Goal: Task Accomplishment & Management: Complete application form

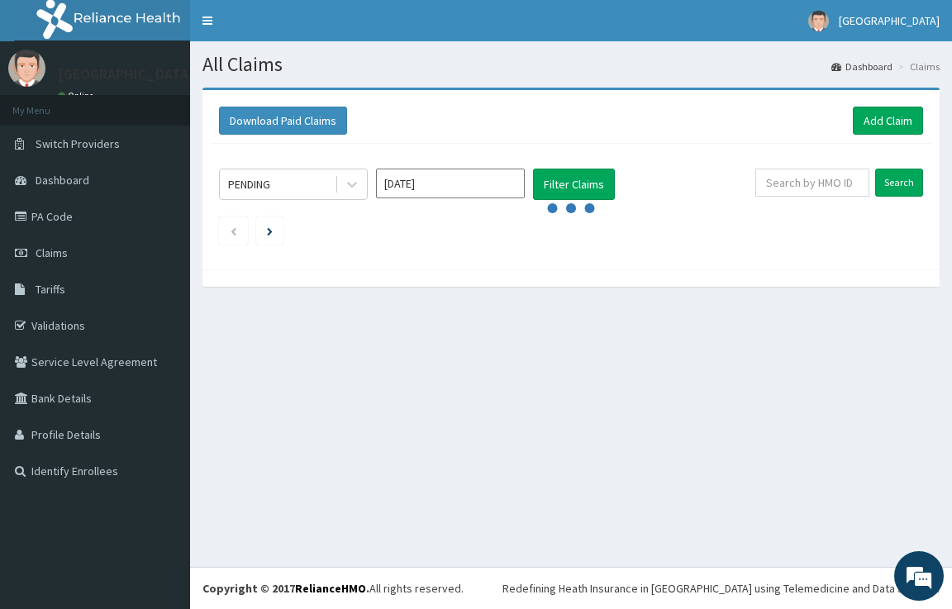
click at [576, 483] on div "All Claims Dashboard Claims Download Paid Claims Add Claim × Note you can only …" at bounding box center [571, 304] width 762 height 526
click at [891, 112] on link "Add Claim" at bounding box center [888, 121] width 70 height 28
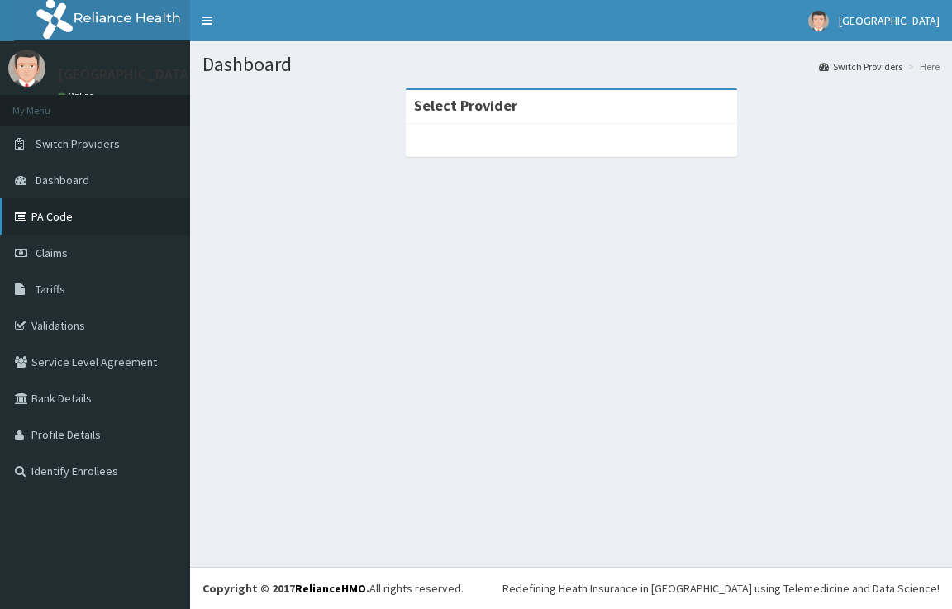
click at [63, 210] on link "PA Code" at bounding box center [95, 216] width 190 height 36
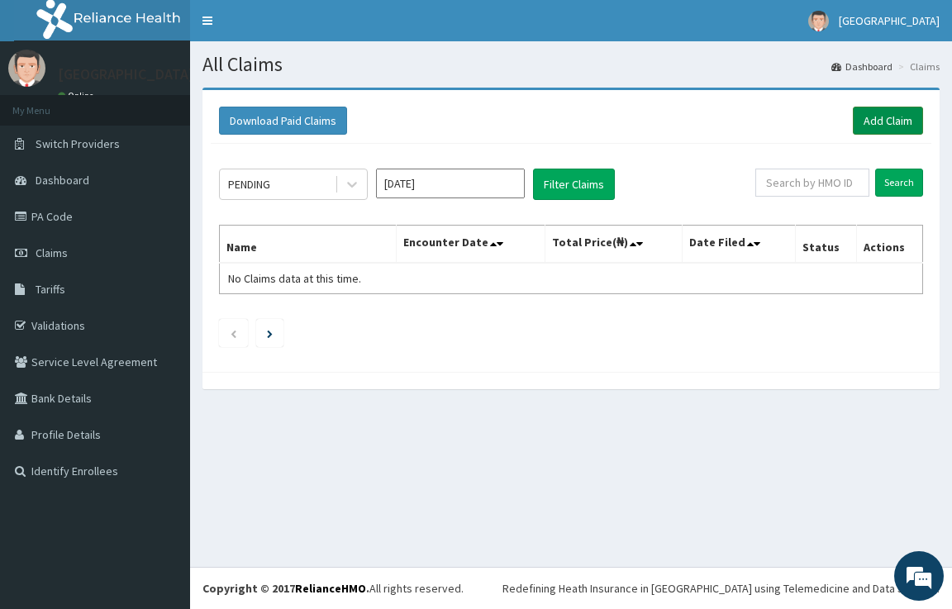
click at [892, 126] on link "Add Claim" at bounding box center [888, 121] width 70 height 28
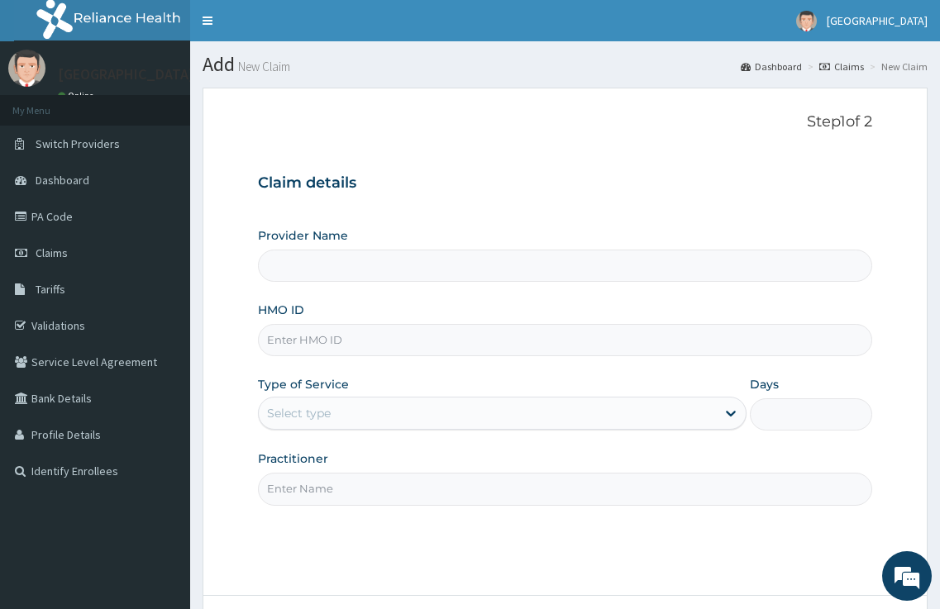
click at [287, 348] on input "HMO ID" at bounding box center [565, 340] width 615 height 32
type input "Kariden Specialist Hospital"
paste input "ret/24473/a"
type input "ret/24473/a"
drag, startPoint x: 395, startPoint y: 402, endPoint x: 390, endPoint y: 418, distance: 17.3
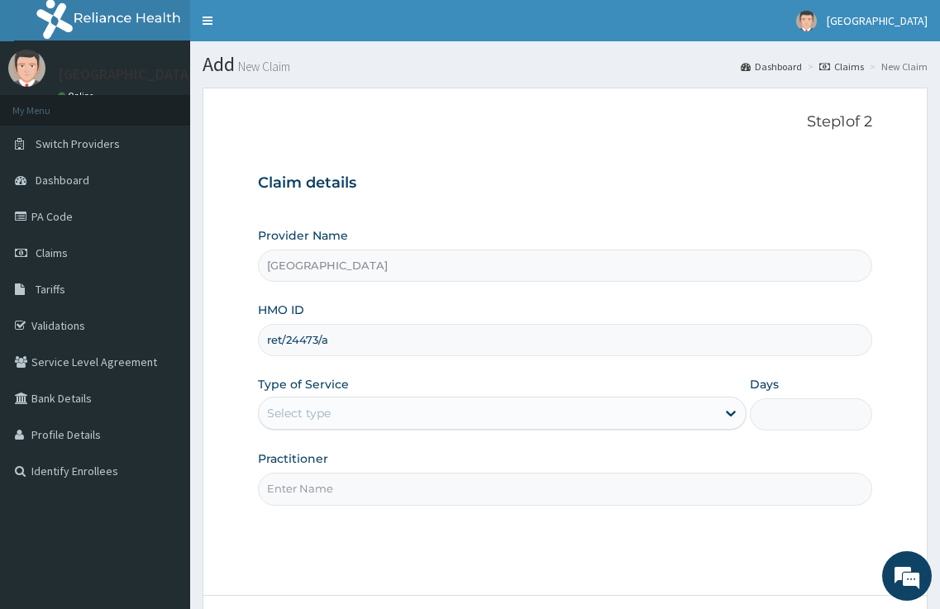
click at [394, 405] on div "Select type" at bounding box center [488, 413] width 458 height 26
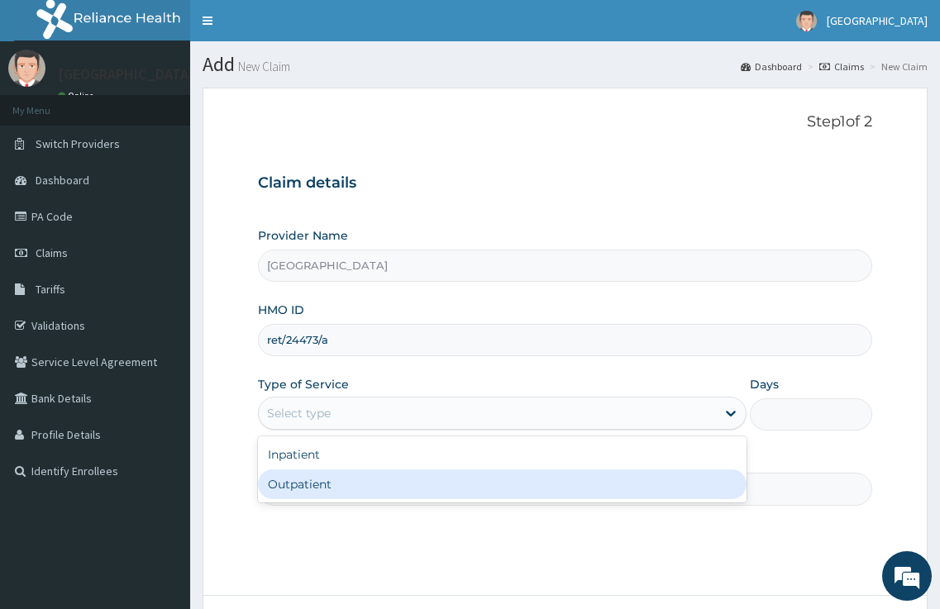
drag, startPoint x: 349, startPoint y: 485, endPoint x: 350, endPoint y: 496, distance: 10.9
click at [350, 491] on div "Outpatient" at bounding box center [502, 484] width 489 height 30
type input "1"
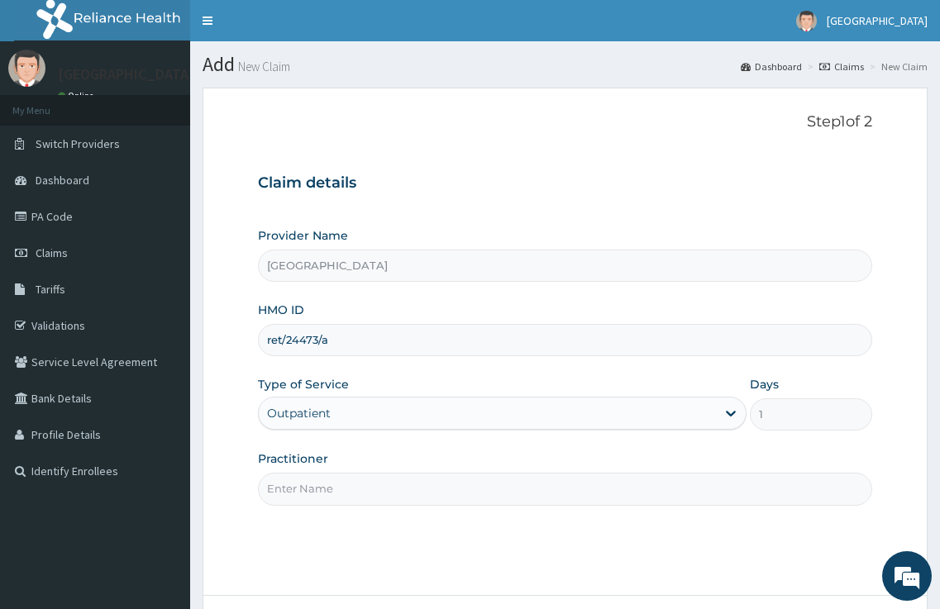
click at [350, 497] on input "Practitioner" at bounding box center [565, 489] width 615 height 32
type input "DR. KARIBA"
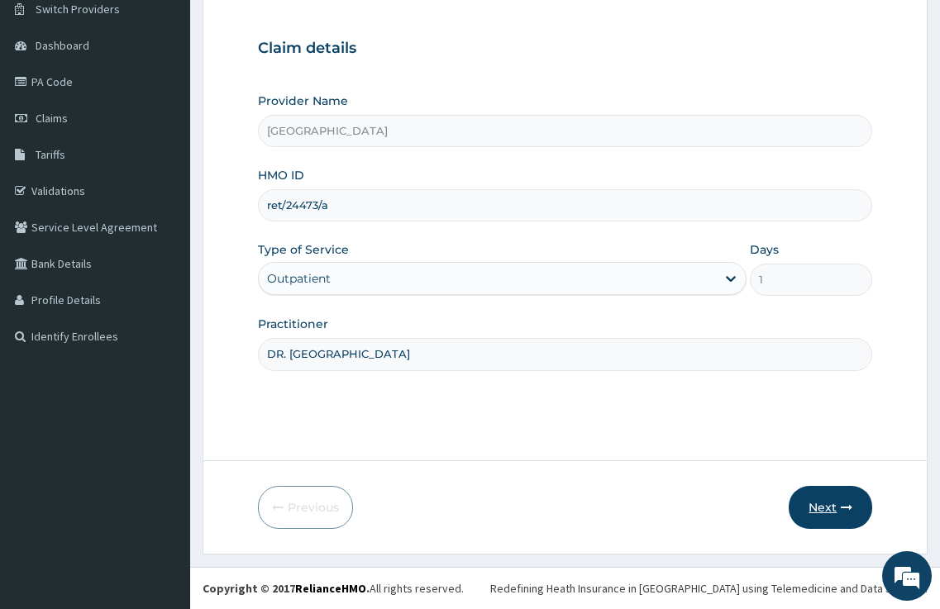
click at [832, 499] on button "Next" at bounding box center [829, 507] width 83 height 43
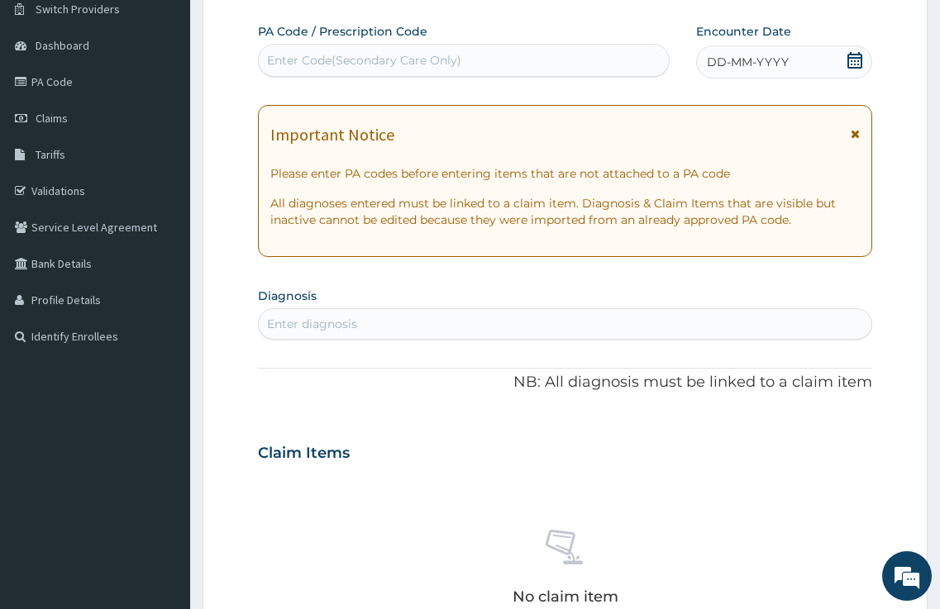
click at [296, 57] on div "Enter Code(Secondary Care Only)" at bounding box center [364, 60] width 194 height 17
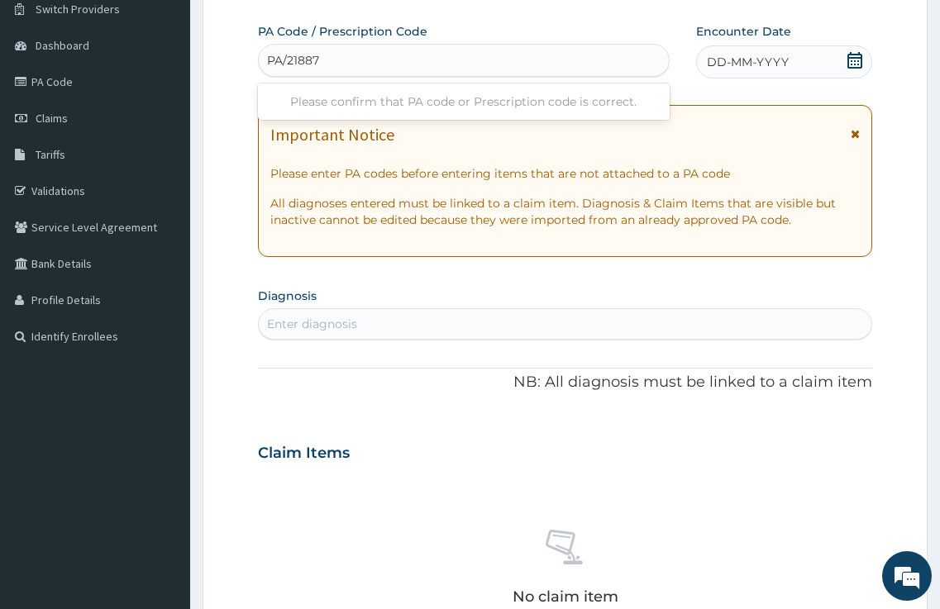
type input "PA/218876"
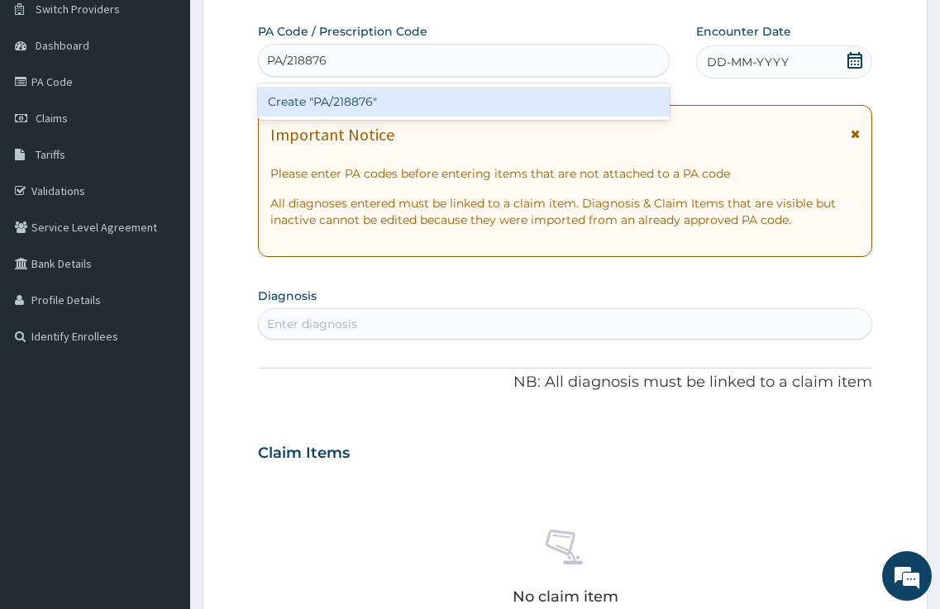
click at [315, 105] on div "Create "PA/218876"" at bounding box center [464, 102] width 412 height 30
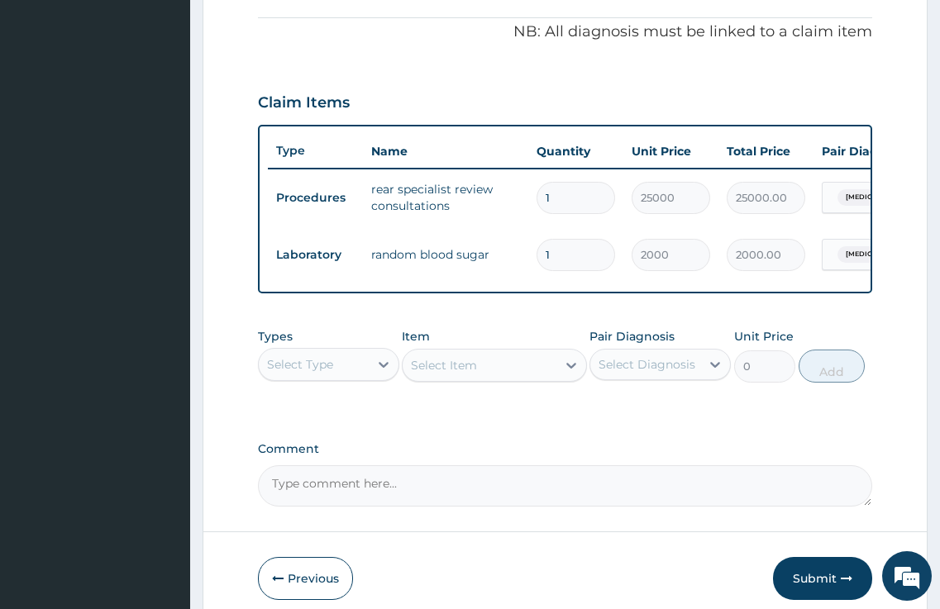
scroll to position [491, 0]
click at [809, 599] on button "Submit" at bounding box center [822, 577] width 99 height 43
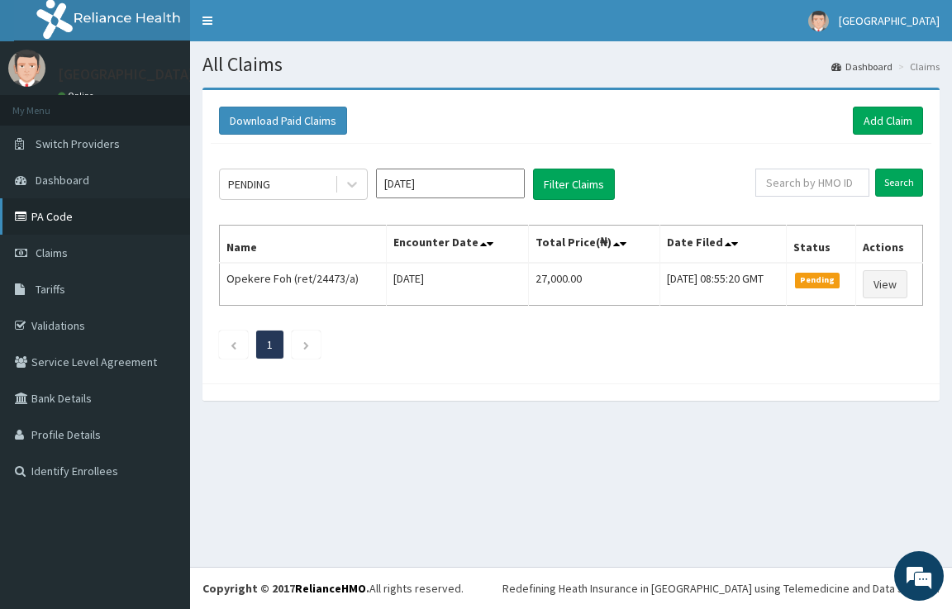
click at [58, 217] on link "PA Code" at bounding box center [95, 216] width 190 height 36
click at [887, 124] on link "Add Claim" at bounding box center [888, 121] width 70 height 28
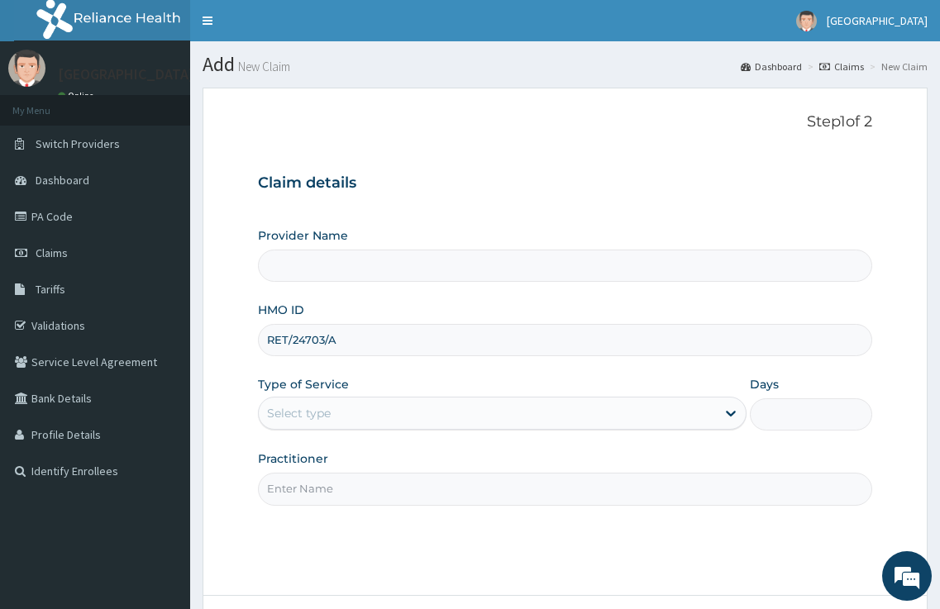
type input "RET/24703/A"
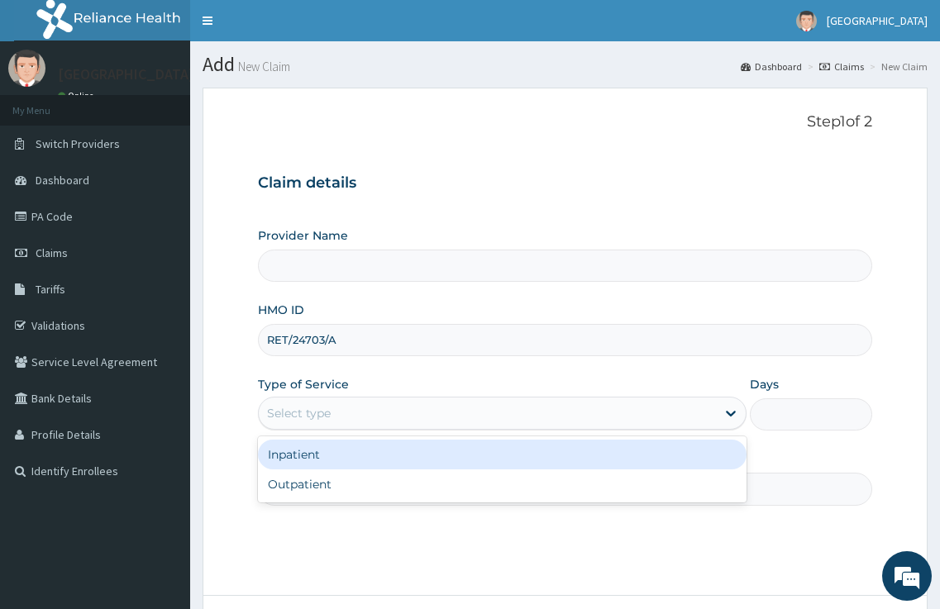
drag, startPoint x: 649, startPoint y: 412, endPoint x: 600, endPoint y: 448, distance: 61.5
click at [649, 413] on div "Select type" at bounding box center [488, 413] width 458 height 26
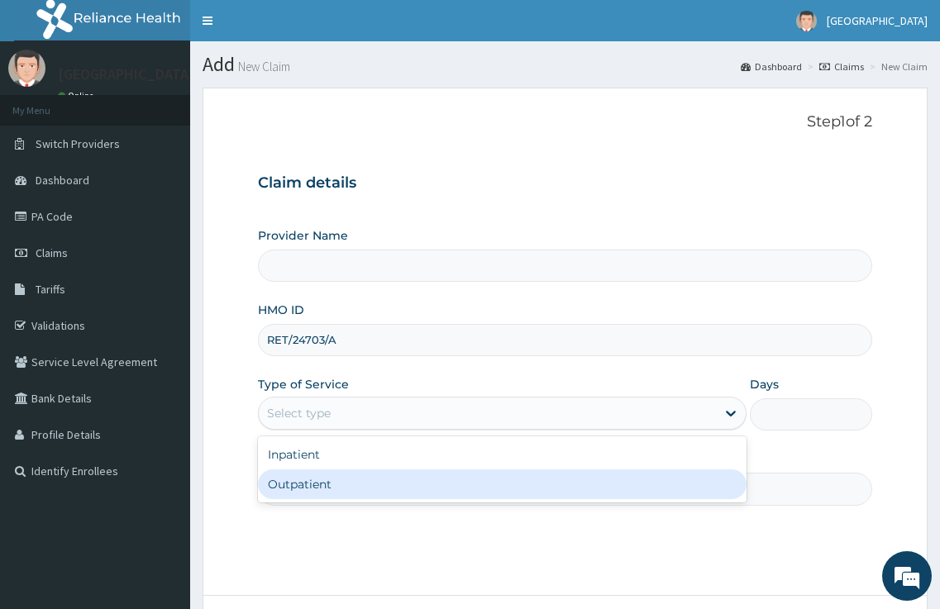
click at [537, 481] on div "Outpatient" at bounding box center [502, 484] width 489 height 30
type input "1"
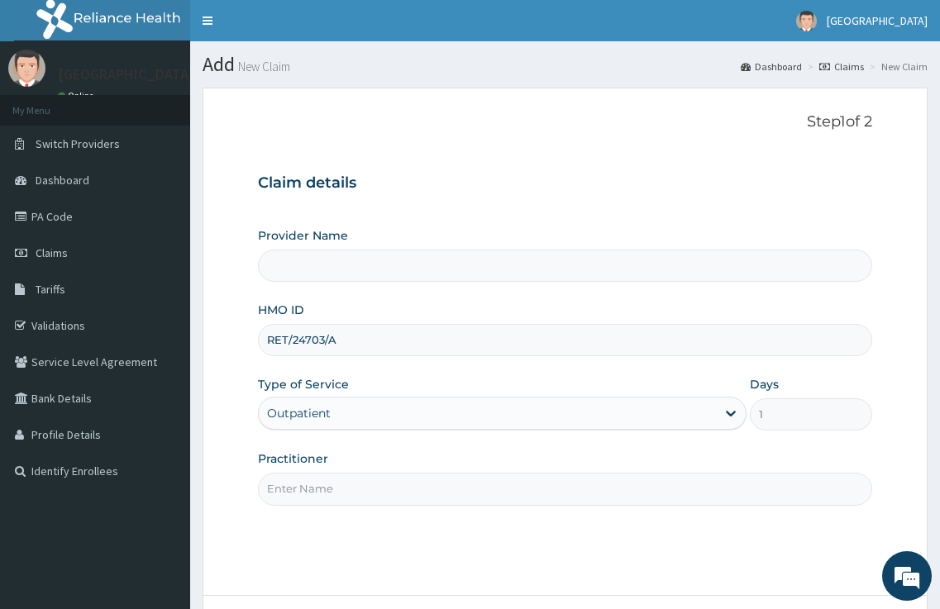
click at [532, 481] on input "Practitioner" at bounding box center [565, 489] width 615 height 32
type input "Kariden Specialist Hospital"
type input "DR. KARIBA"
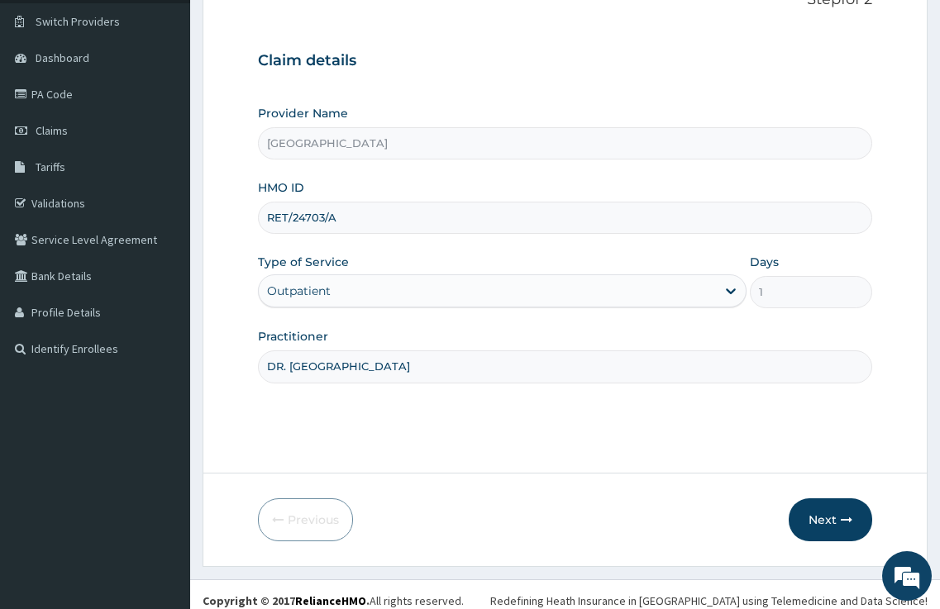
scroll to position [135, 0]
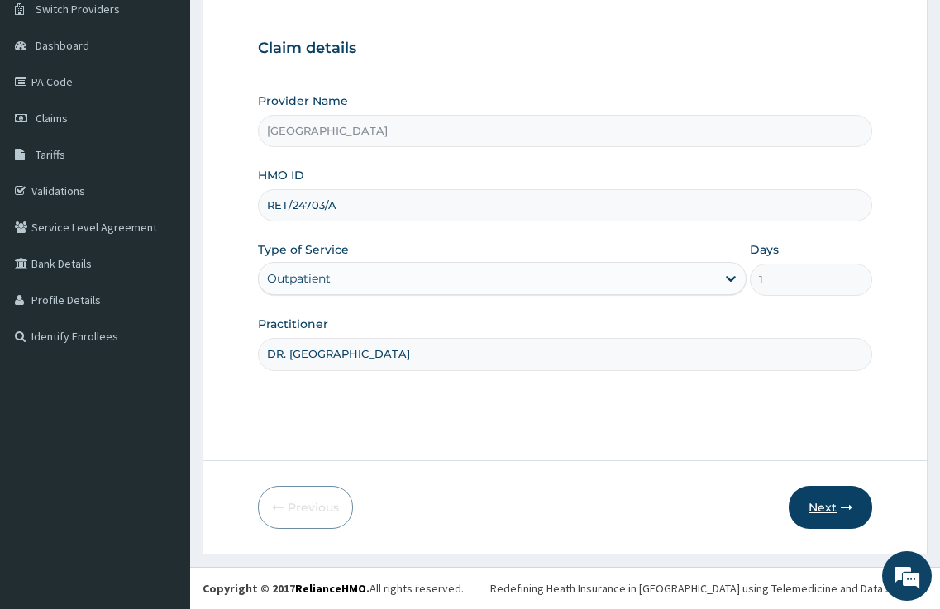
click at [806, 511] on button "Next" at bounding box center [829, 507] width 83 height 43
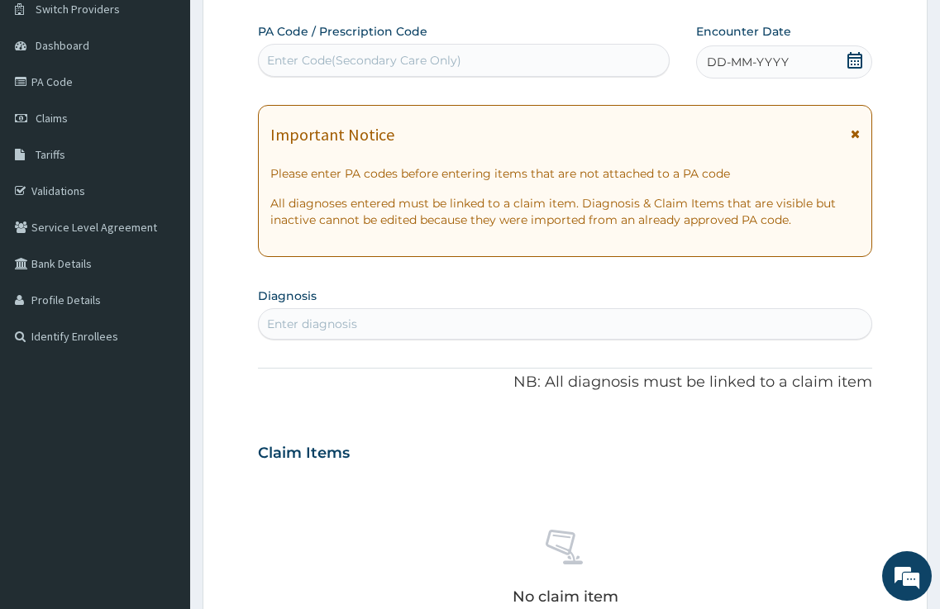
click at [327, 59] on div "Enter Code(Secondary Care Only)" at bounding box center [364, 60] width 194 height 17
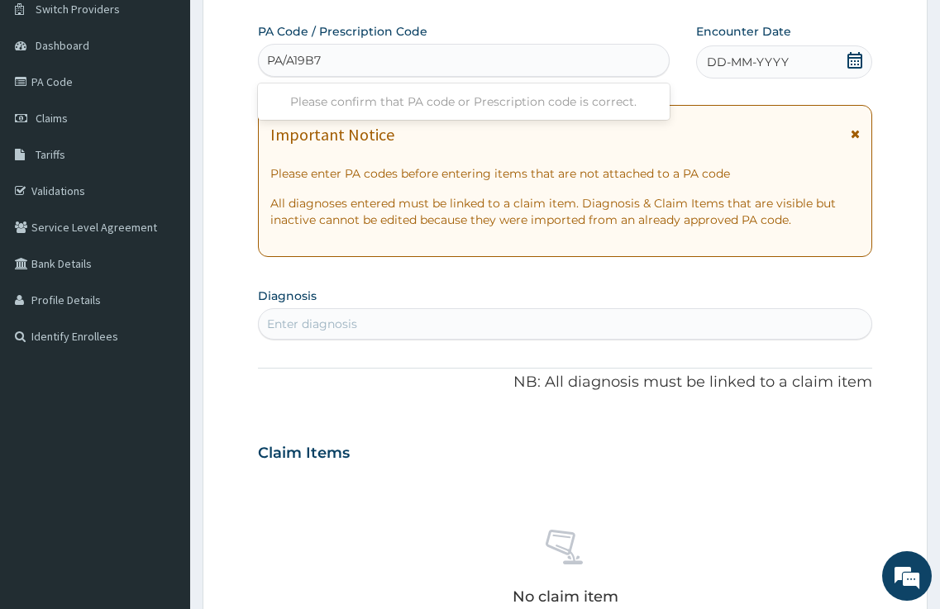
type input "PA/A19B7D"
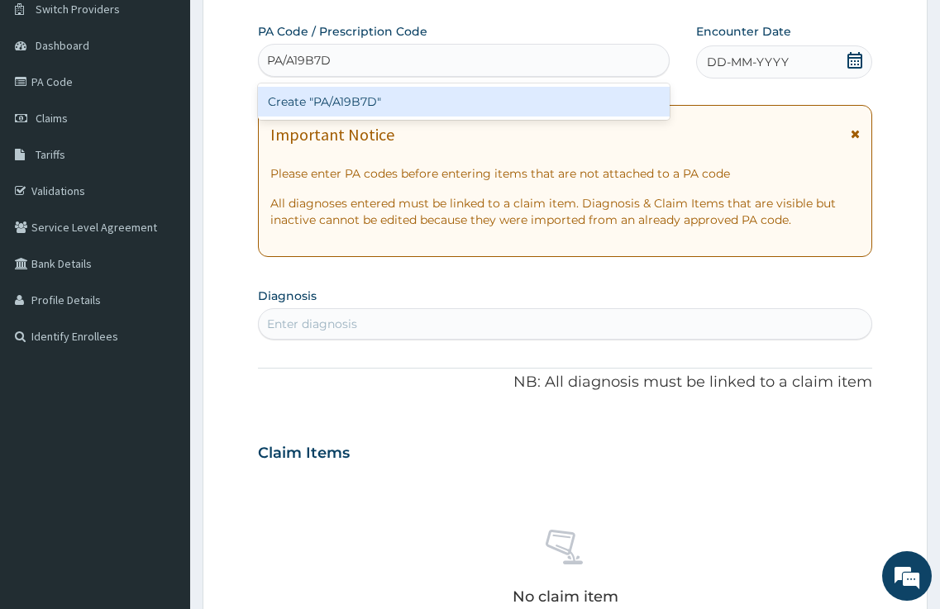
click at [383, 112] on div "Create "PA/A19B7D"" at bounding box center [464, 102] width 412 height 30
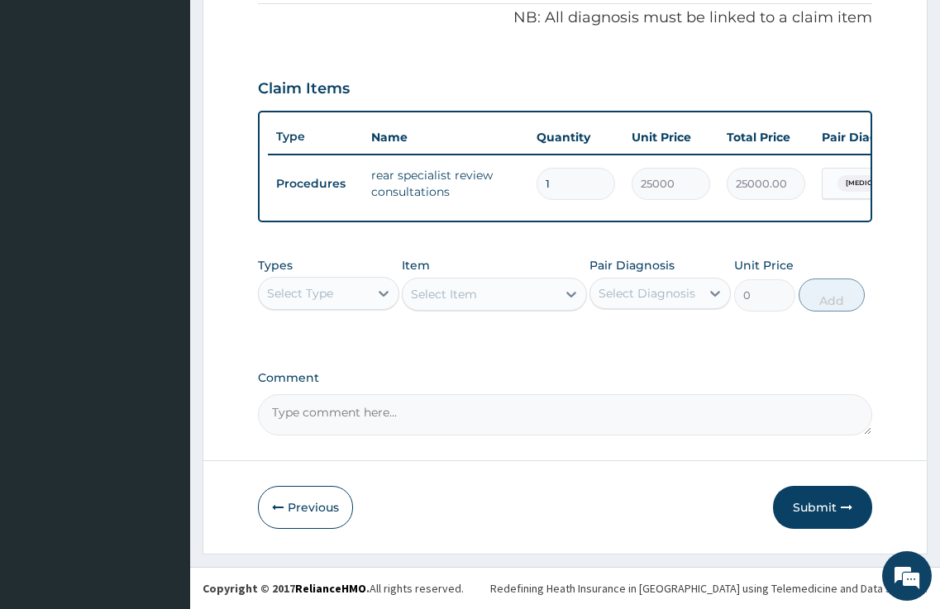
scroll to position [516, 0]
click at [823, 514] on button "Submit" at bounding box center [822, 507] width 99 height 43
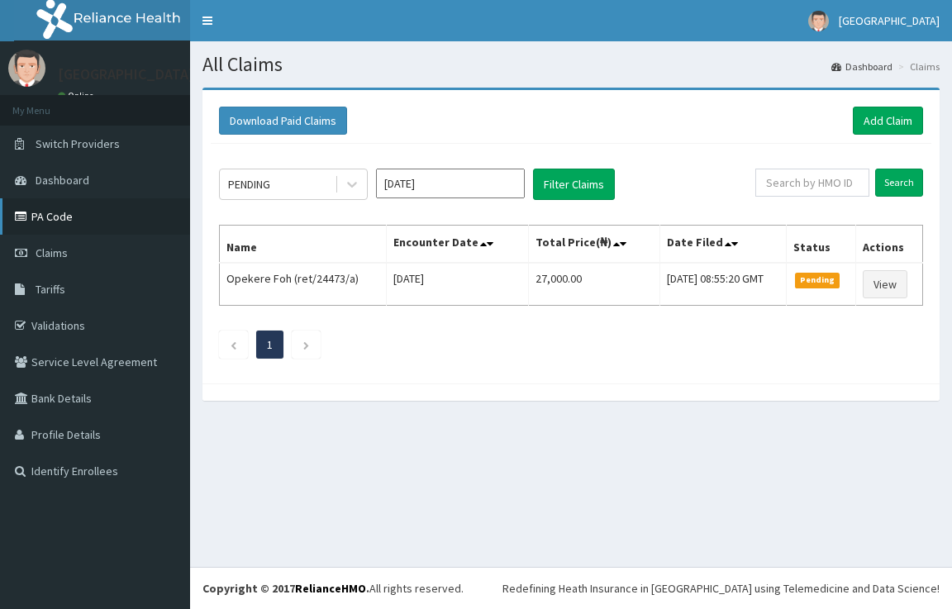
click at [65, 218] on link "PA Code" at bounding box center [95, 216] width 190 height 36
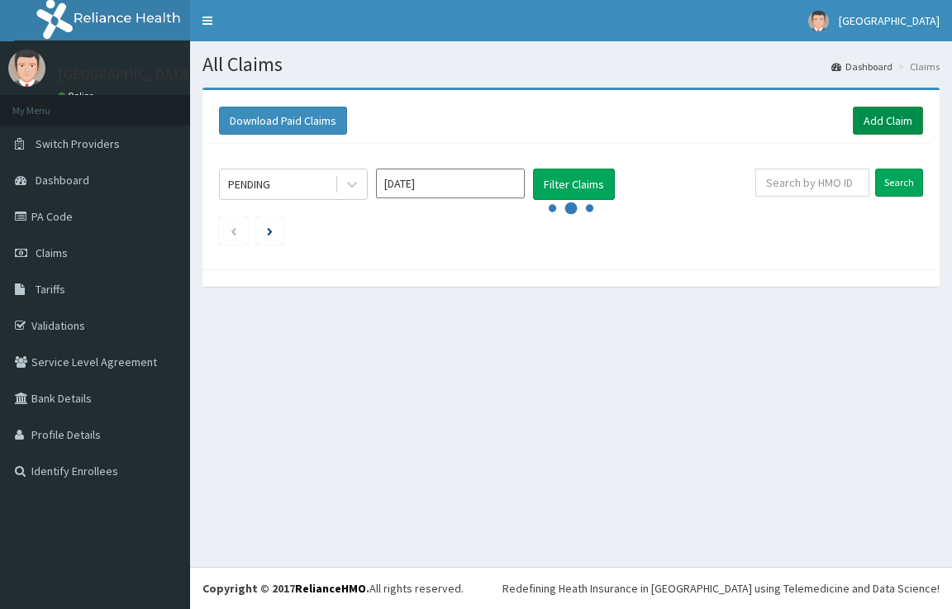
click at [864, 119] on link "Add Claim" at bounding box center [888, 121] width 70 height 28
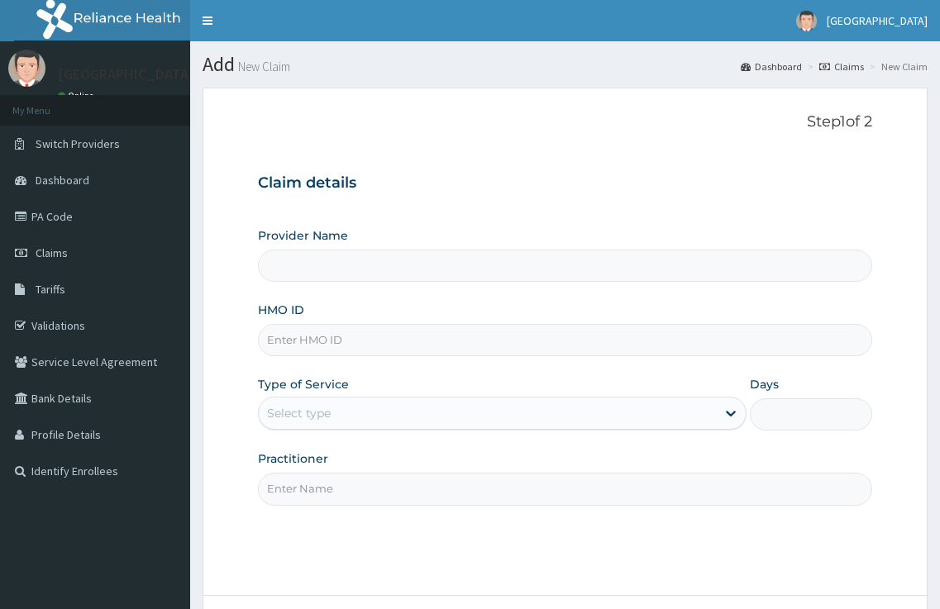
click at [340, 341] on input "HMO ID" at bounding box center [565, 340] width 615 height 32
type input "Kariden Specialist Hospital"
paste input "ret/24473/a"
type input "ret/24473/a"
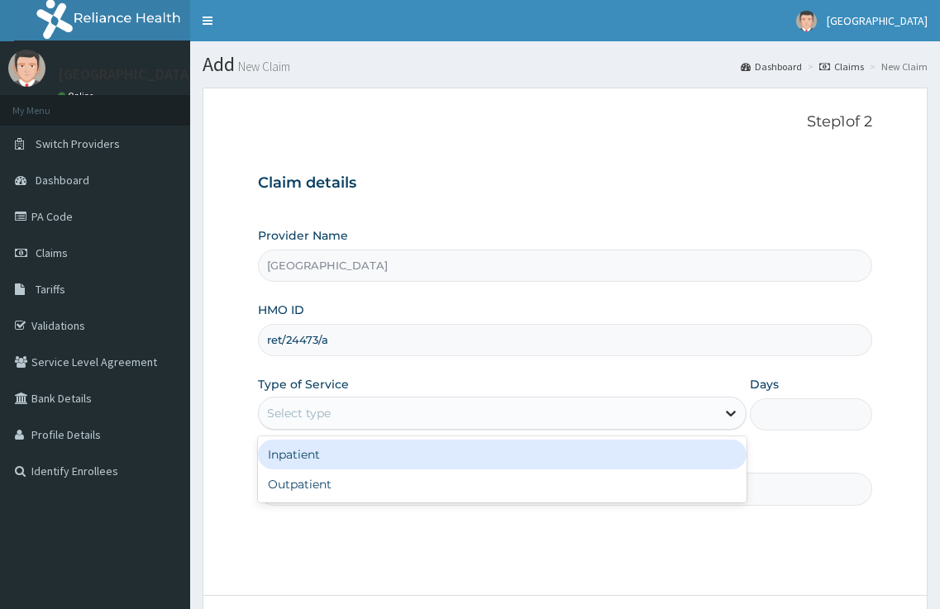
click at [734, 416] on icon at bounding box center [730, 413] width 17 height 17
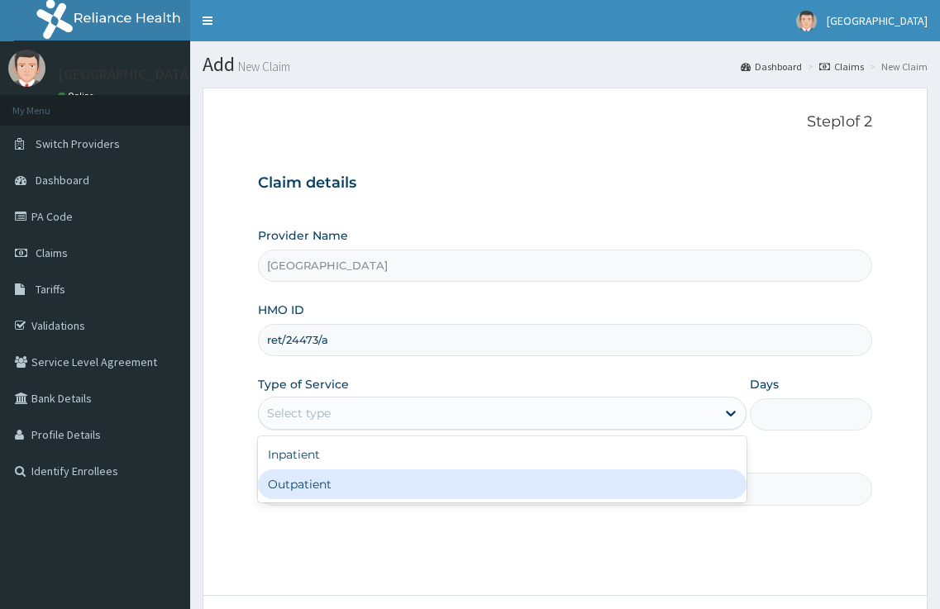
click at [611, 495] on div "Outpatient" at bounding box center [502, 484] width 489 height 30
type input "1"
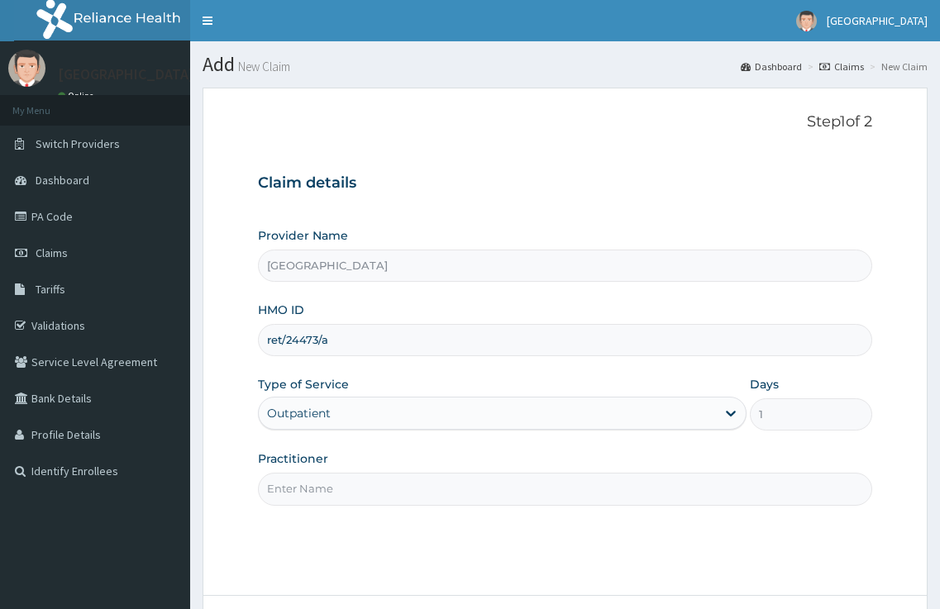
click at [552, 483] on input "Practitioner" at bounding box center [565, 489] width 615 height 32
type input "DR. KARIBA"
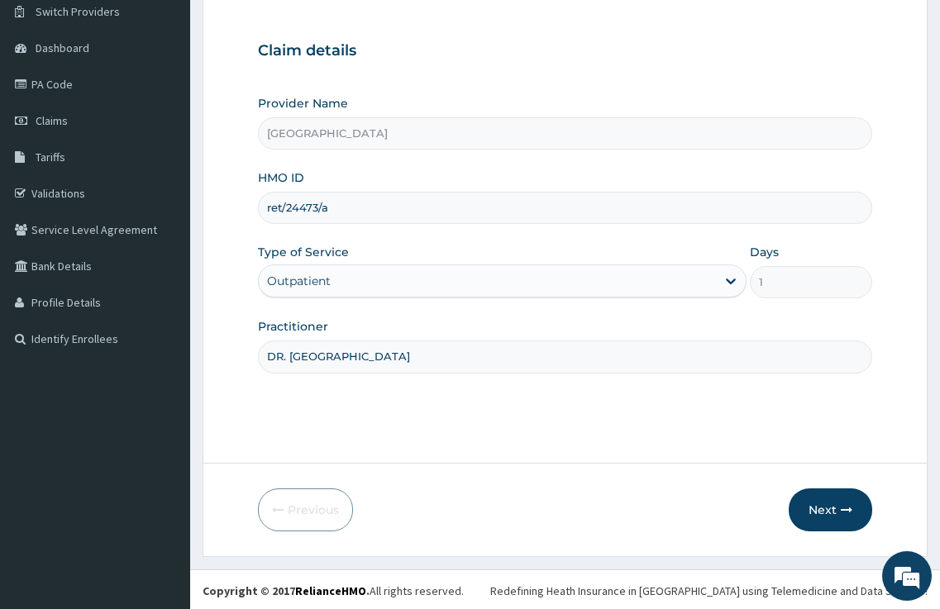
scroll to position [135, 0]
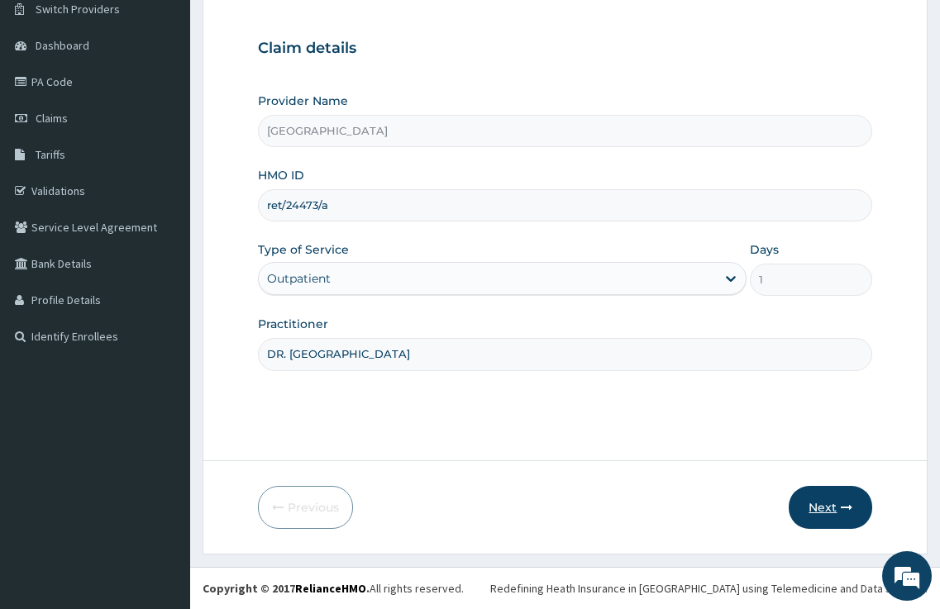
click at [809, 503] on button "Next" at bounding box center [829, 507] width 83 height 43
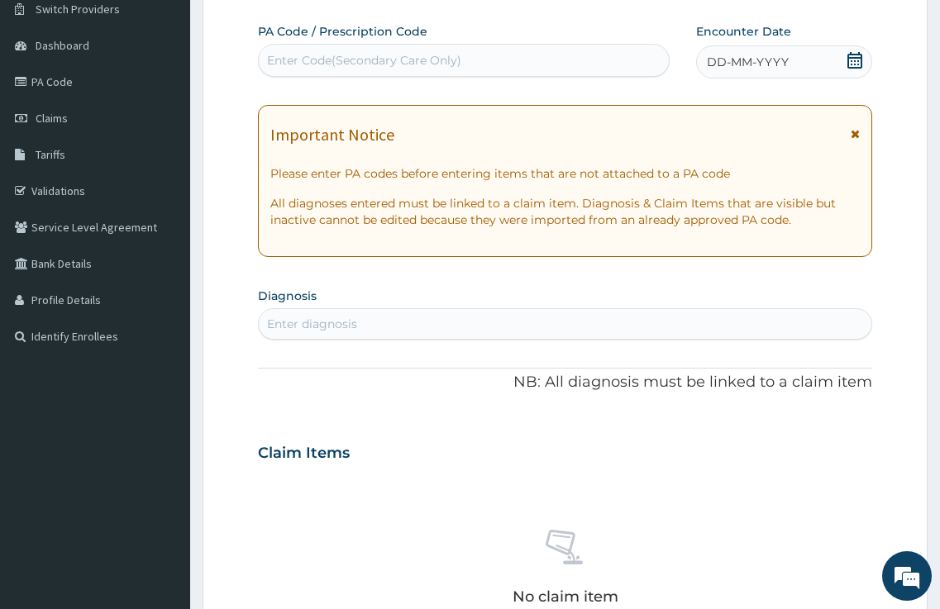
click at [309, 60] on div "Enter Code(Secondary Care Only)" at bounding box center [364, 60] width 194 height 17
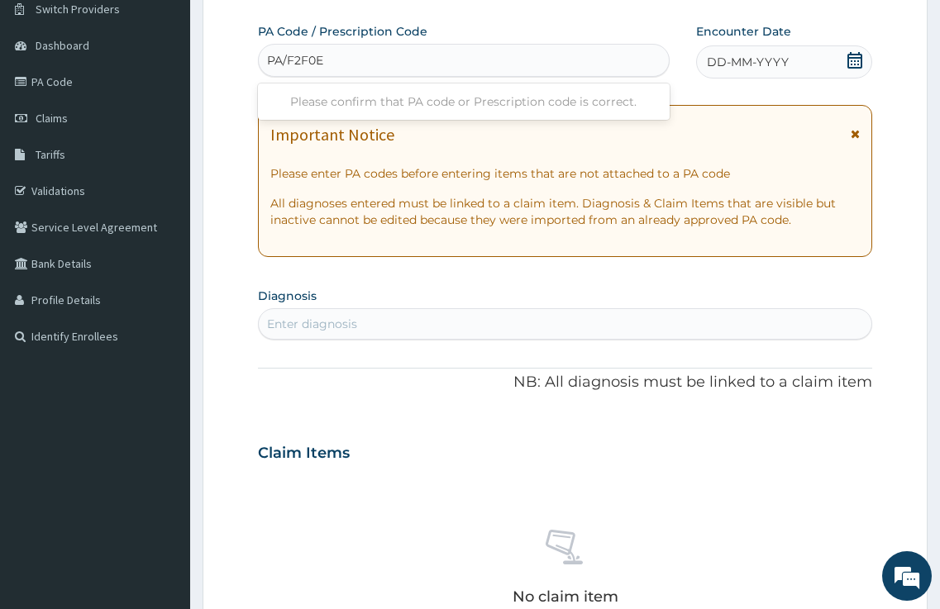
type input "PA/F2F0E4"
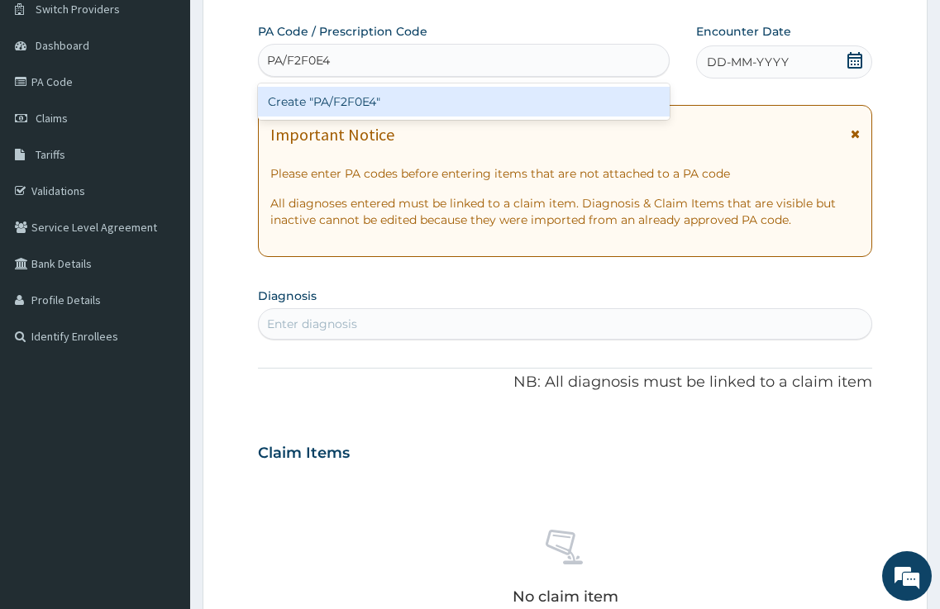
click at [332, 107] on div "Create "PA/F2F0E4"" at bounding box center [464, 102] width 412 height 30
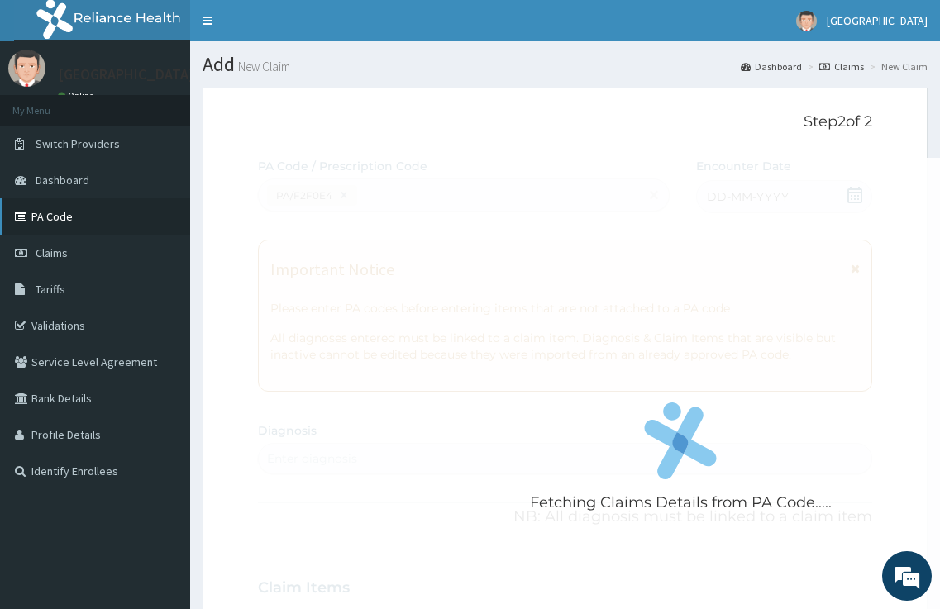
click at [63, 212] on link "PA Code" at bounding box center [95, 216] width 190 height 36
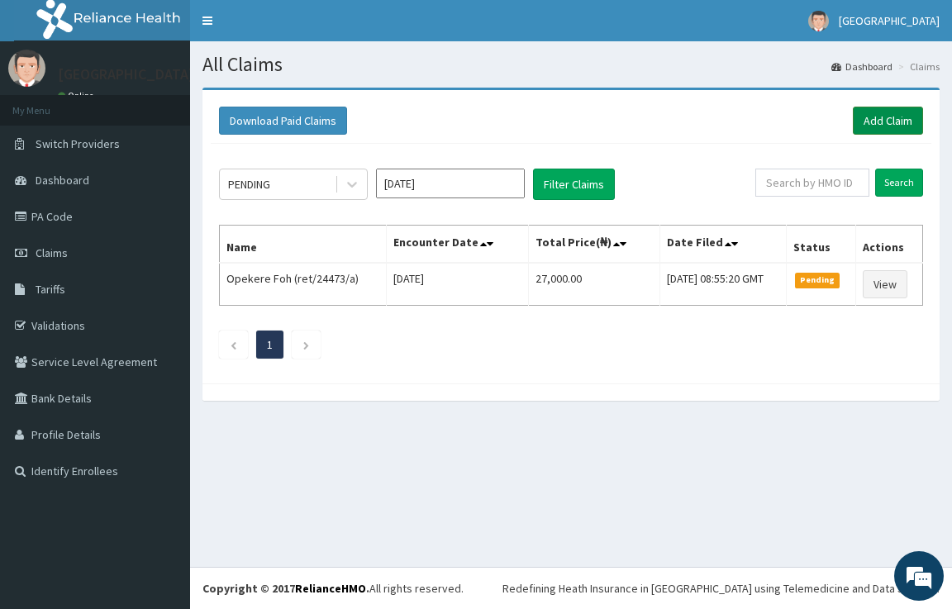
click at [864, 125] on link "Add Claim" at bounding box center [888, 121] width 70 height 28
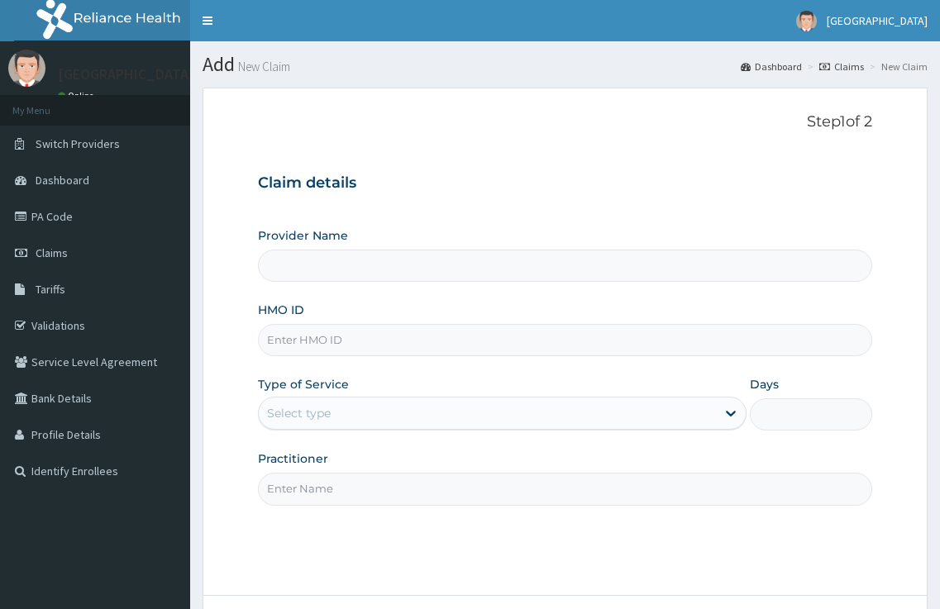
click at [367, 340] on input "HMO ID" at bounding box center [565, 340] width 615 height 32
type input "Kariden Specialist Hospital"
paste input "ret/24473/a"
type input "ret/24473/a"
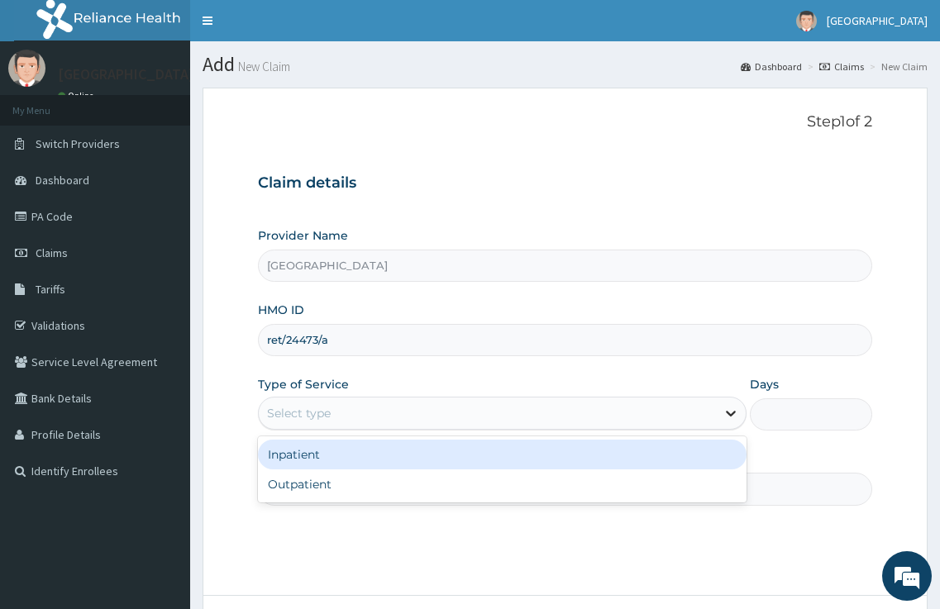
click at [716, 410] on div at bounding box center [731, 413] width 30 height 30
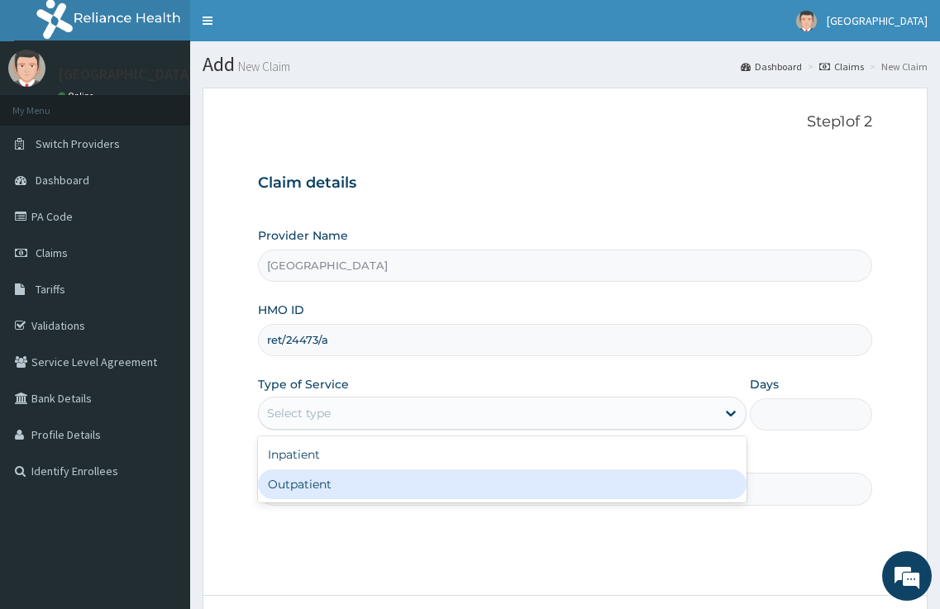
click at [571, 497] on div "Outpatient" at bounding box center [502, 484] width 489 height 30
type input "1"
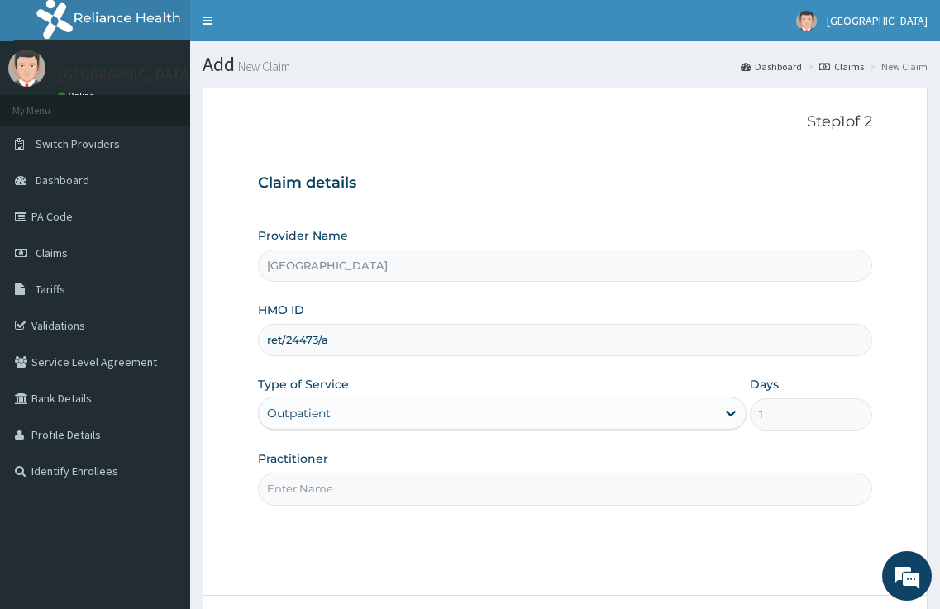
click at [551, 497] on input "Practitioner" at bounding box center [565, 489] width 615 height 32
type input "DR. KARIBA"
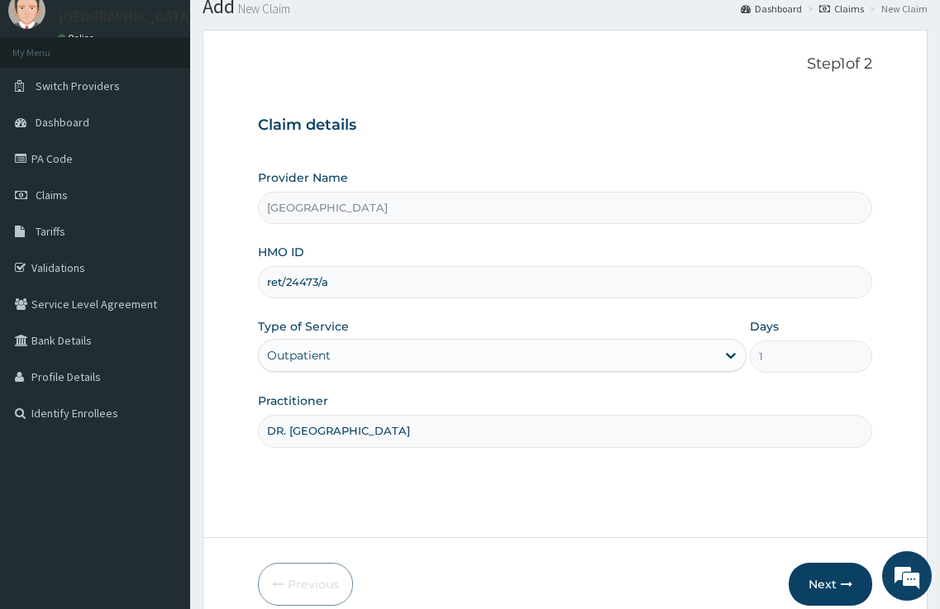
scroll to position [135, 0]
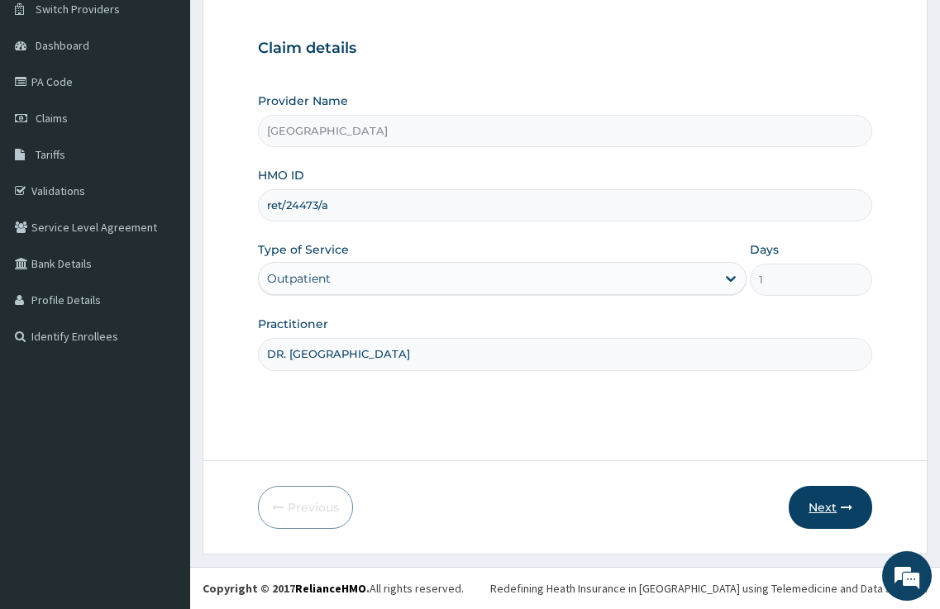
click at [810, 507] on button "Next" at bounding box center [829, 507] width 83 height 43
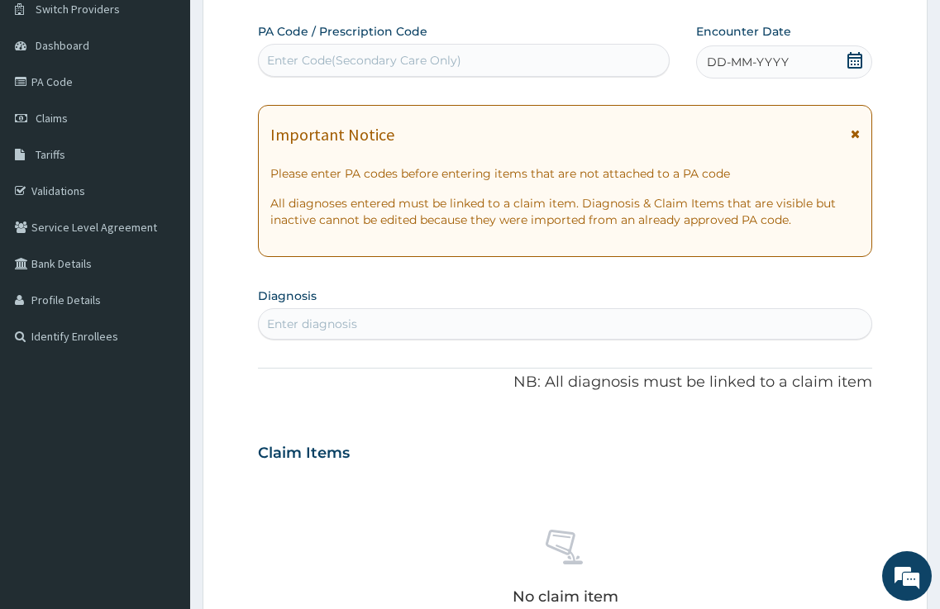
click at [295, 67] on div "Enter Code(Secondary Care Only)" at bounding box center [364, 60] width 194 height 17
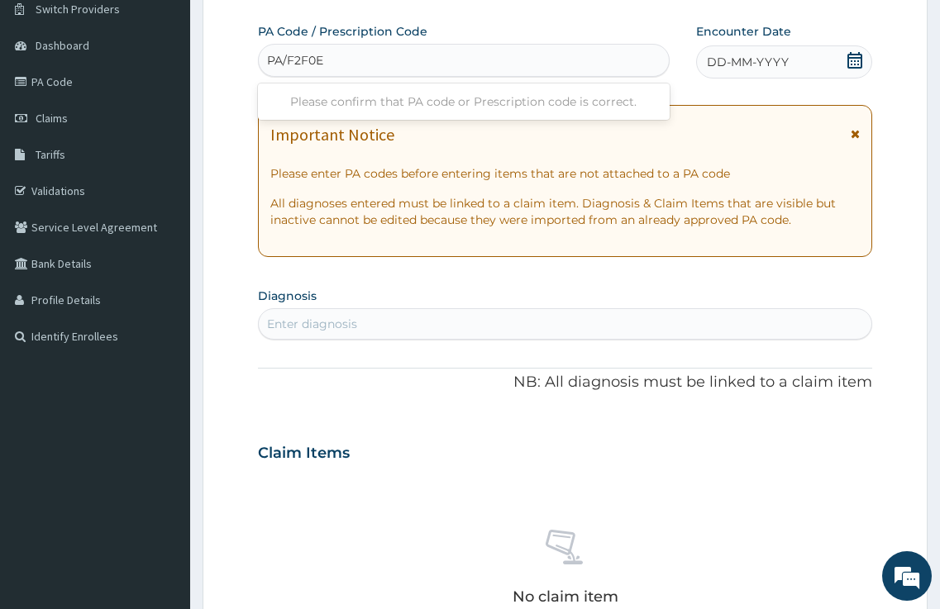
type input "PA/F2F0E4"
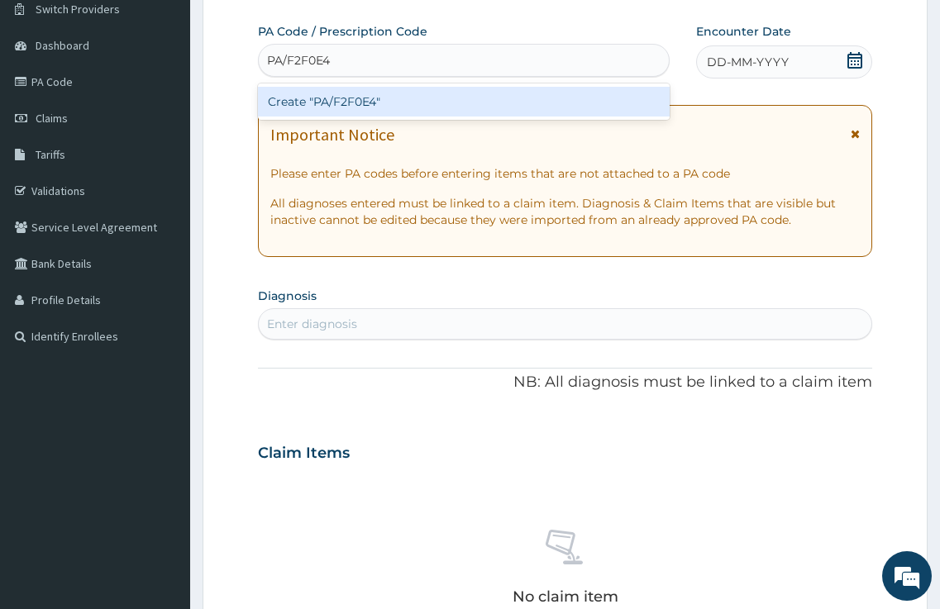
click at [378, 88] on div "Create "PA/F2F0E4"" at bounding box center [464, 102] width 412 height 30
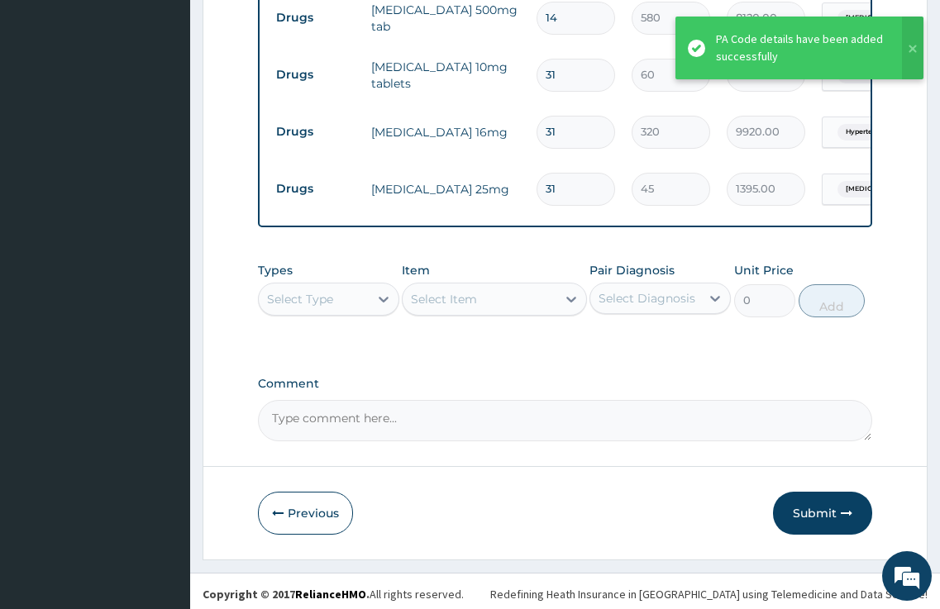
scroll to position [833, 0]
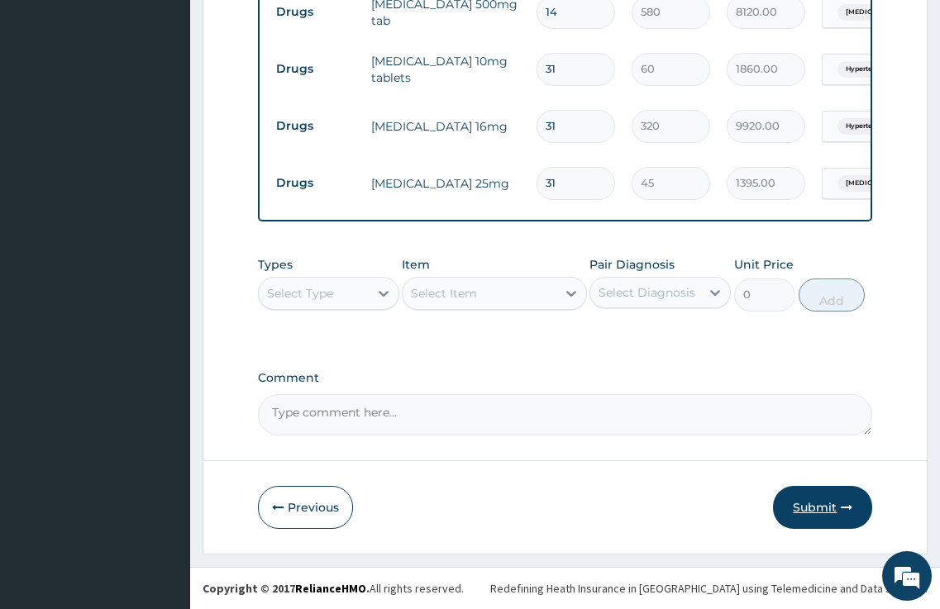
click at [820, 505] on button "Submit" at bounding box center [822, 507] width 99 height 43
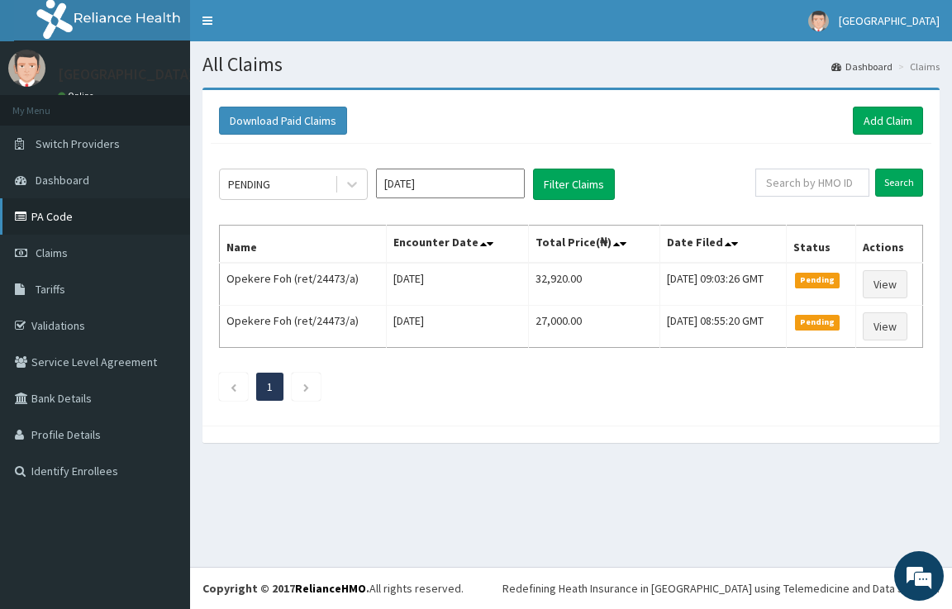
click at [69, 218] on link "PA Code" at bounding box center [95, 216] width 190 height 36
click at [869, 126] on link "Add Claim" at bounding box center [888, 121] width 70 height 28
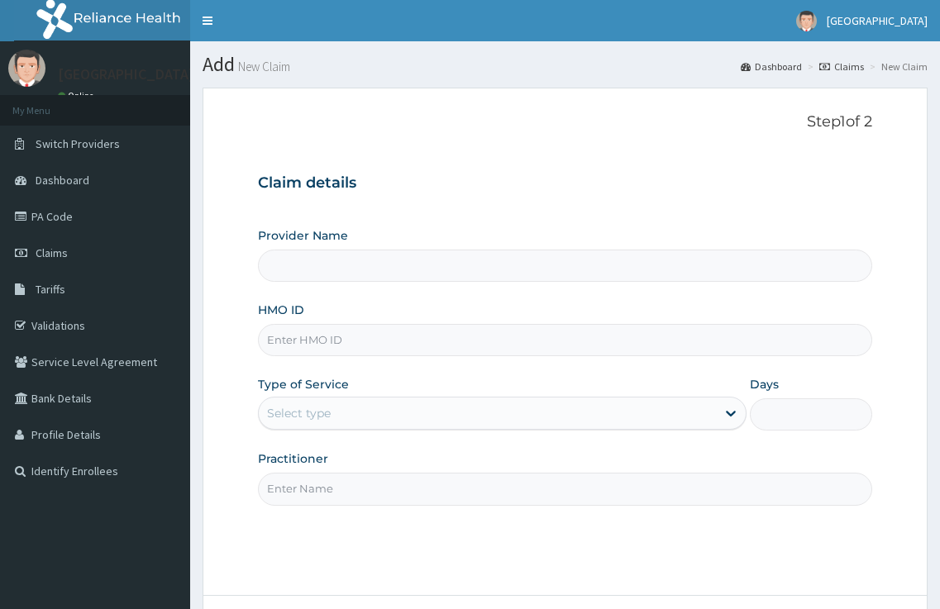
click at [322, 336] on input "HMO ID" at bounding box center [565, 340] width 615 height 32
type input "Kariden Specialist Hospital"
paste input "RET/24703/A"
type input "RET/24703/A"
click at [669, 407] on div "Select type" at bounding box center [488, 413] width 458 height 26
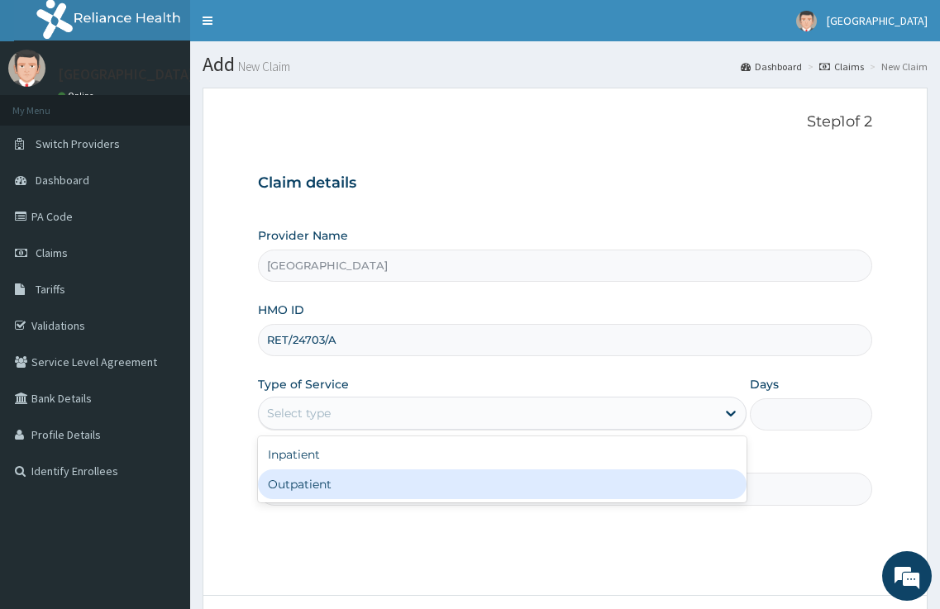
click at [520, 502] on div "Inpatient Outpatient" at bounding box center [502, 469] width 489 height 66
click at [508, 491] on div "Outpatient" at bounding box center [502, 484] width 489 height 30
type input "1"
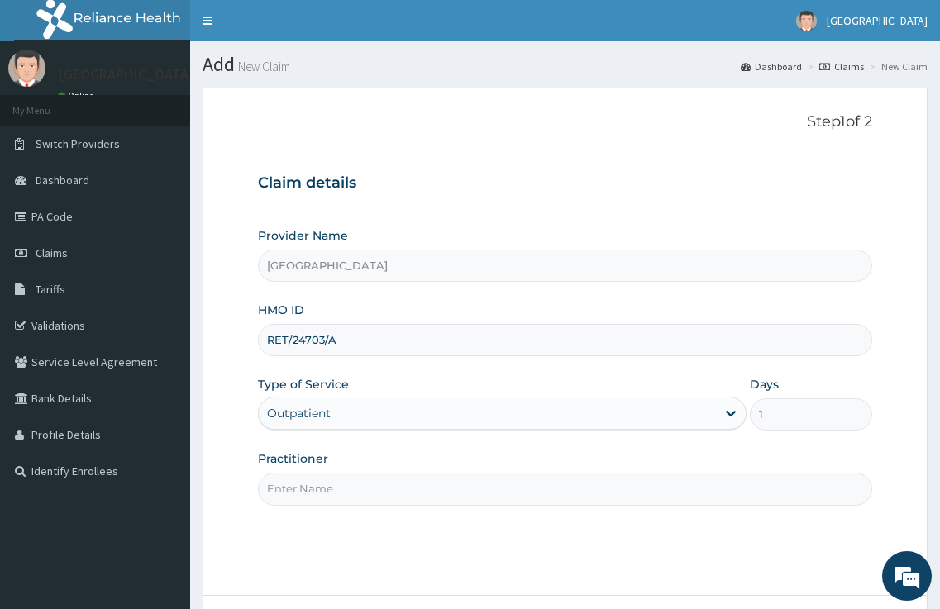
click at [507, 488] on input "Practitioner" at bounding box center [565, 489] width 615 height 32
type input "DR. KARIBA"
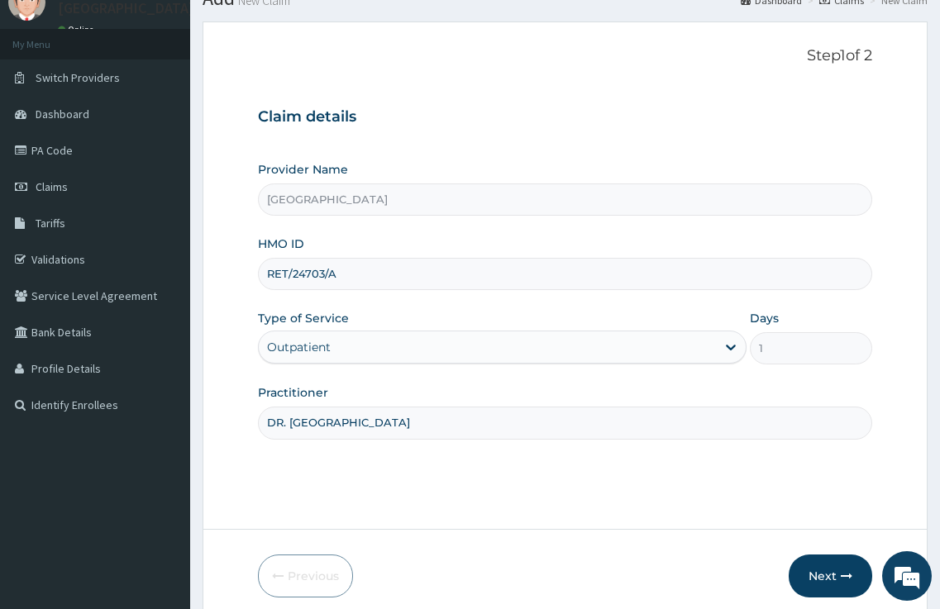
scroll to position [135, 0]
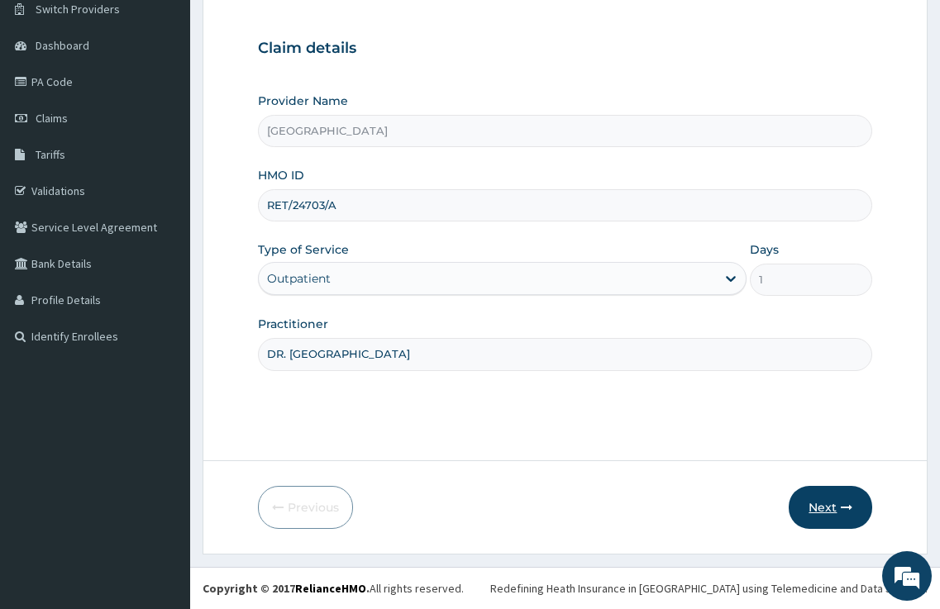
click at [810, 500] on button "Next" at bounding box center [829, 507] width 83 height 43
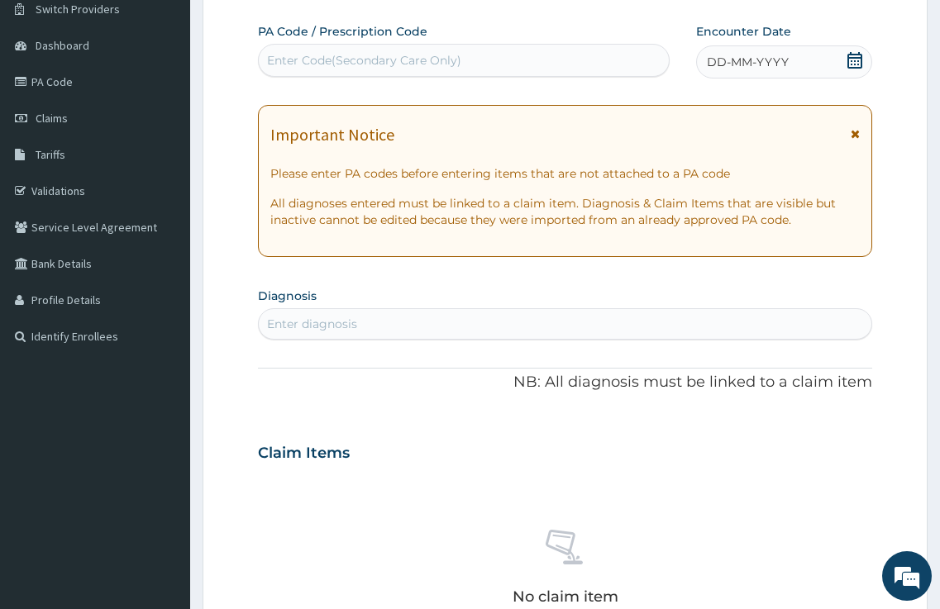
click at [354, 60] on div "Enter Code(Secondary Care Only)" at bounding box center [364, 60] width 194 height 17
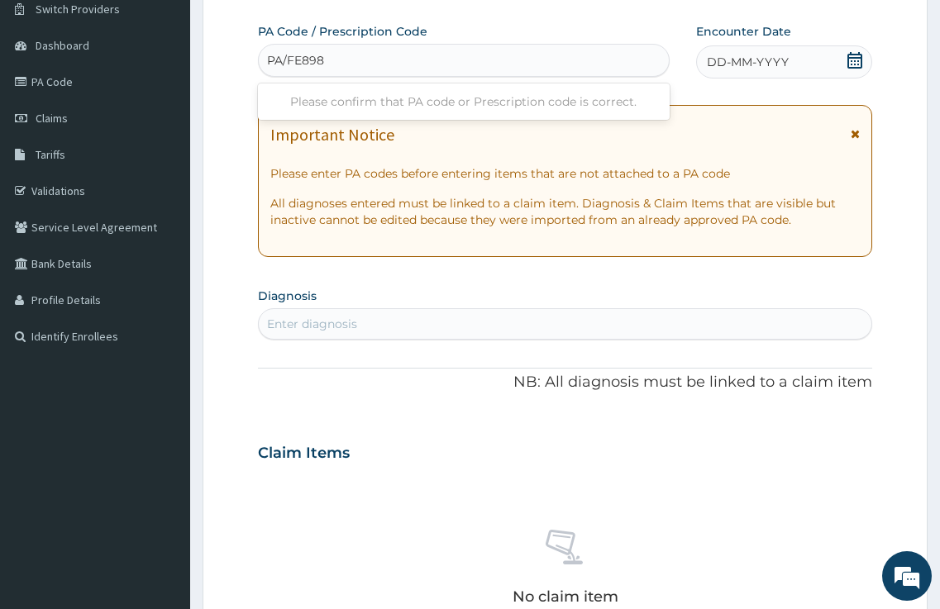
type input "PA/FE898A"
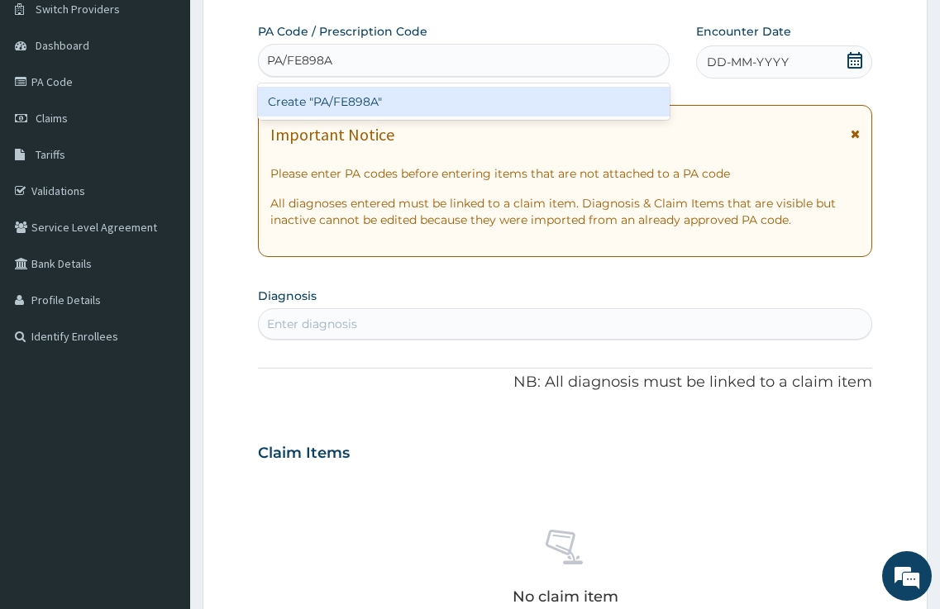
click at [363, 103] on div "Create "PA/FE898A"" at bounding box center [464, 102] width 412 height 30
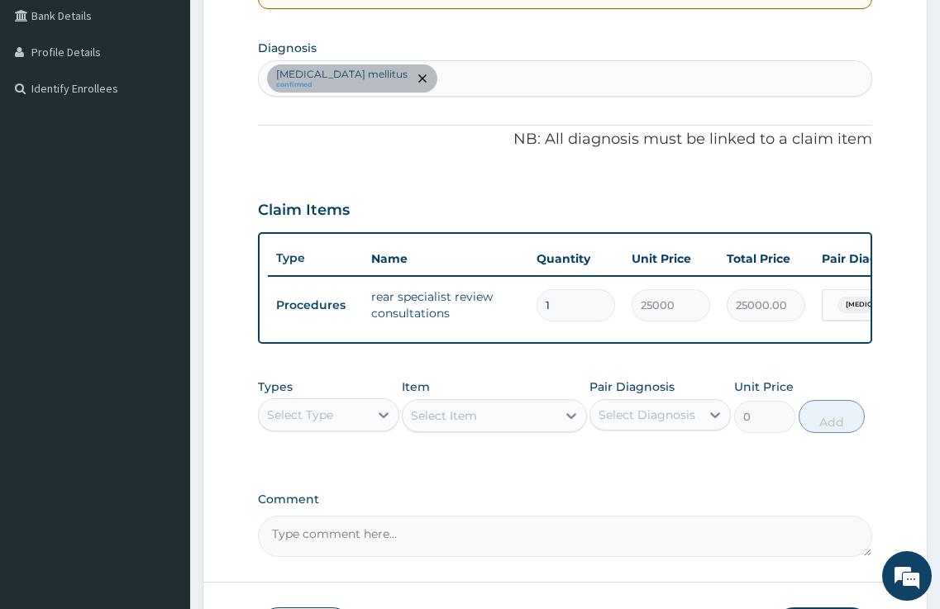
scroll to position [516, 0]
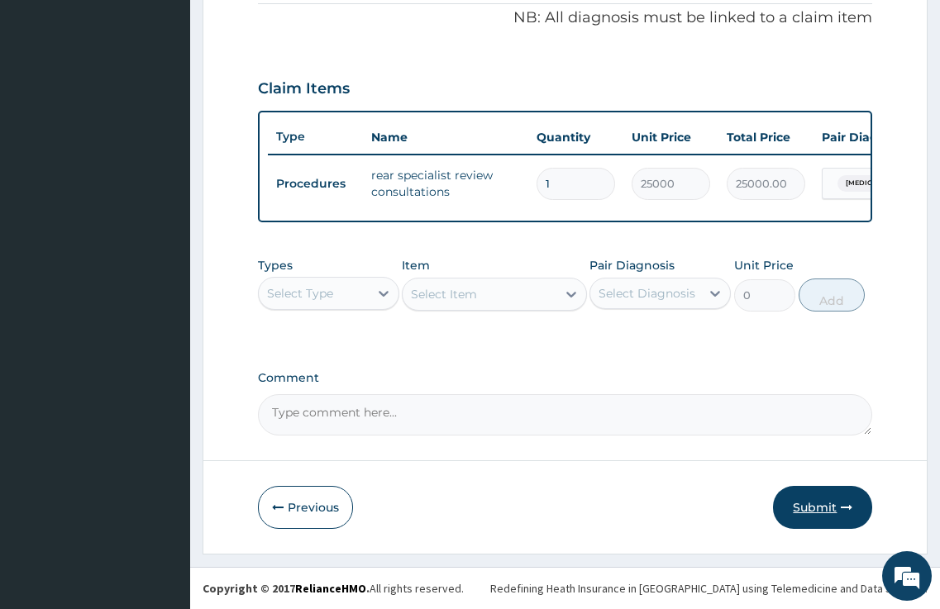
click at [821, 509] on button "Submit" at bounding box center [822, 507] width 99 height 43
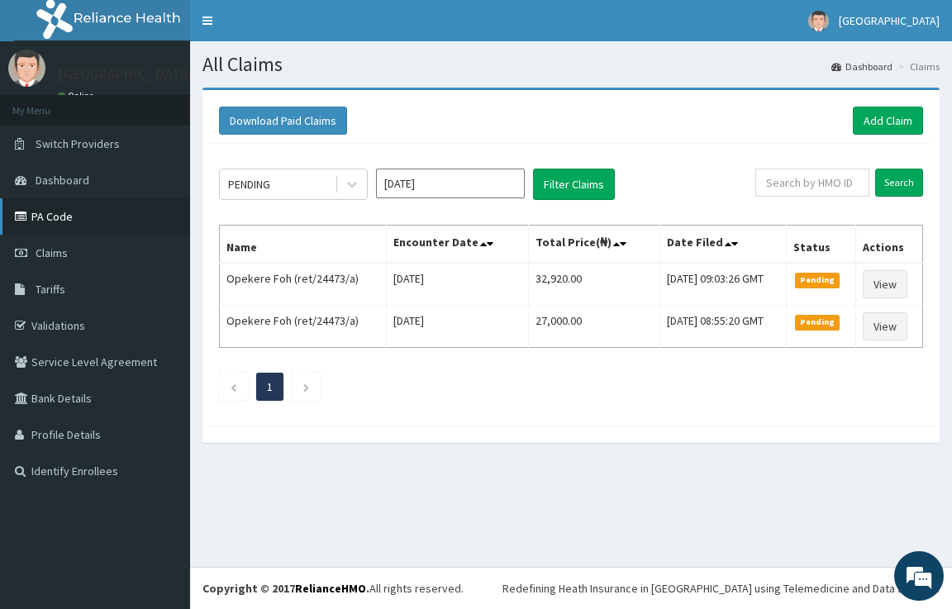
click at [74, 218] on link "PA Code" at bounding box center [95, 216] width 190 height 36
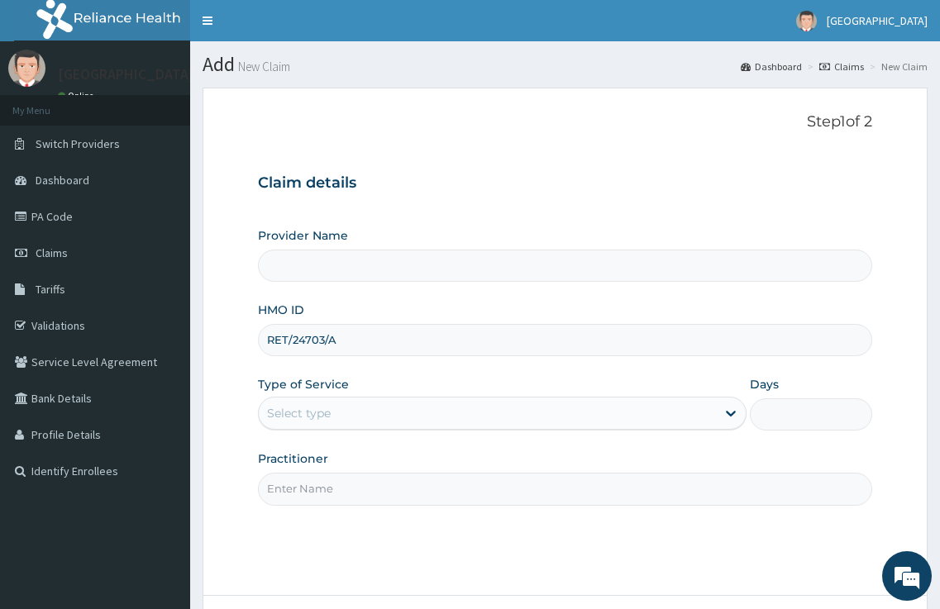
type input "RET/24703/A"
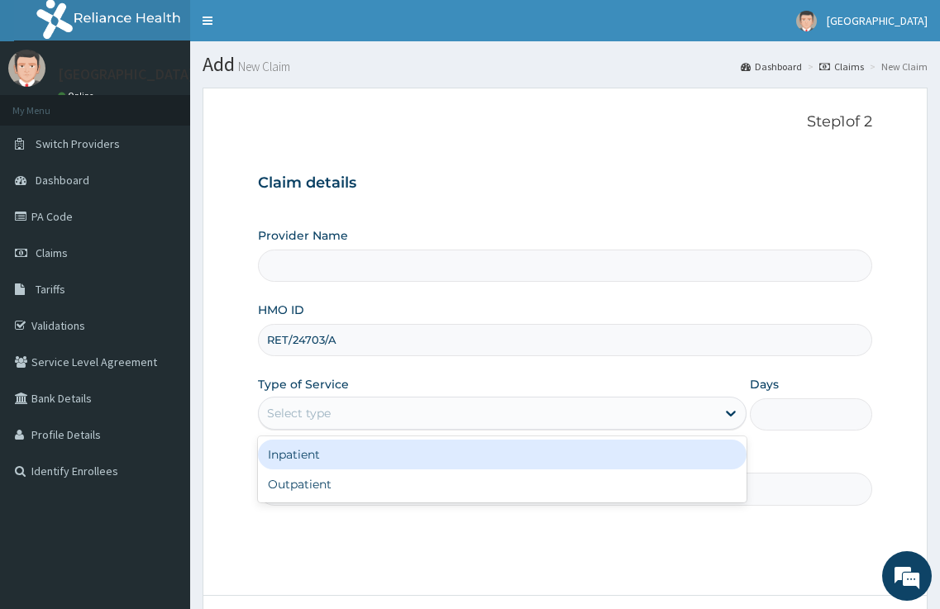
drag, startPoint x: 693, startPoint y: 407, endPoint x: 645, endPoint y: 497, distance: 103.1
click at [692, 407] on div "Select type" at bounding box center [488, 413] width 458 height 26
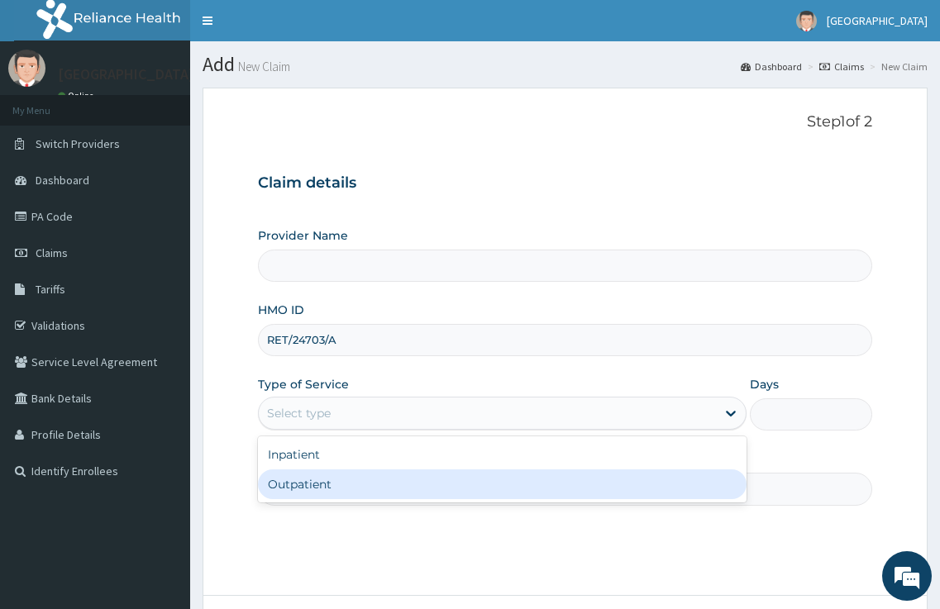
click at [446, 487] on div "Outpatient" at bounding box center [502, 484] width 489 height 30
type input "1"
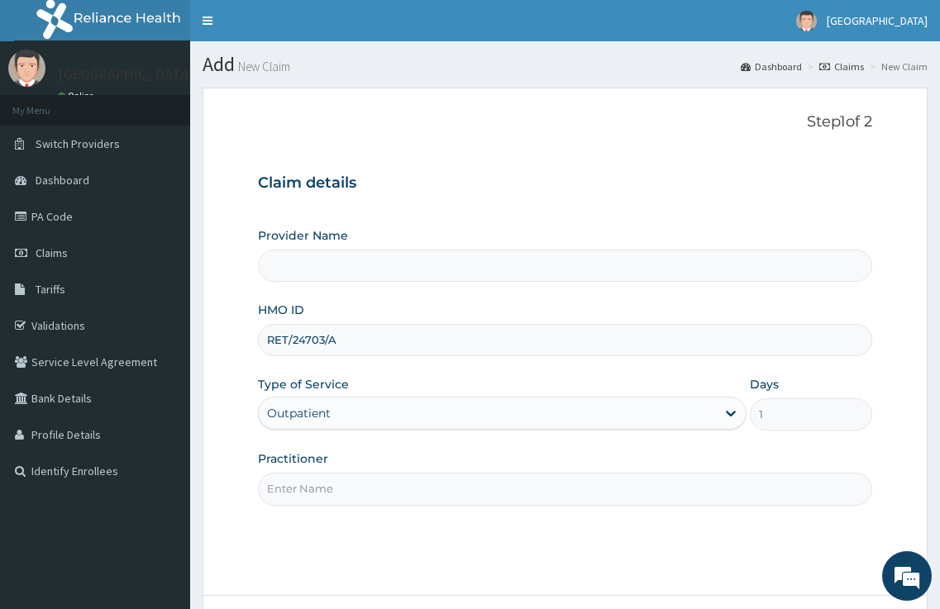
drag, startPoint x: 445, startPoint y: 480, endPoint x: 446, endPoint y: 498, distance: 18.2
click at [445, 484] on input "Practitioner" at bounding box center [565, 489] width 615 height 32
type input "DR. KARIBA"
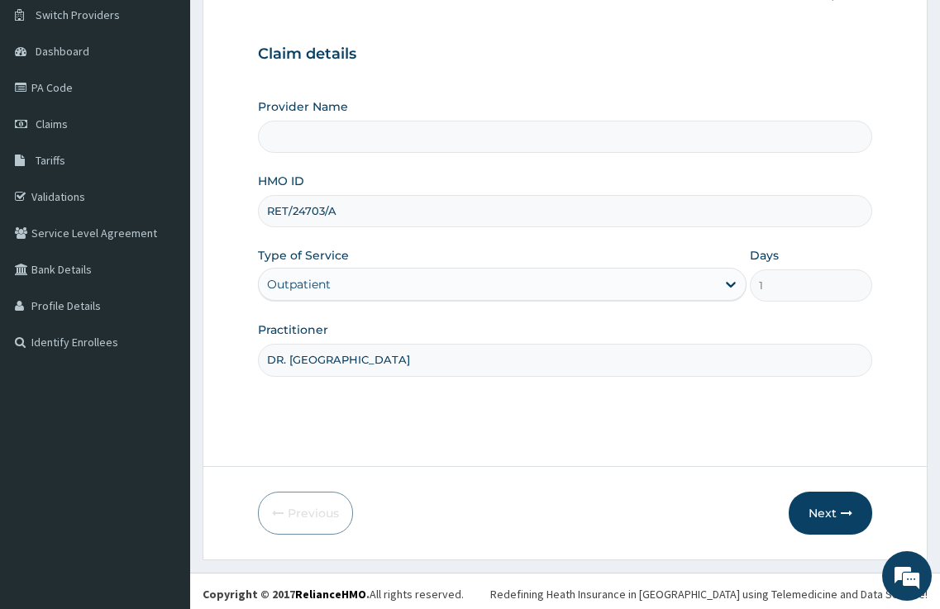
scroll to position [135, 0]
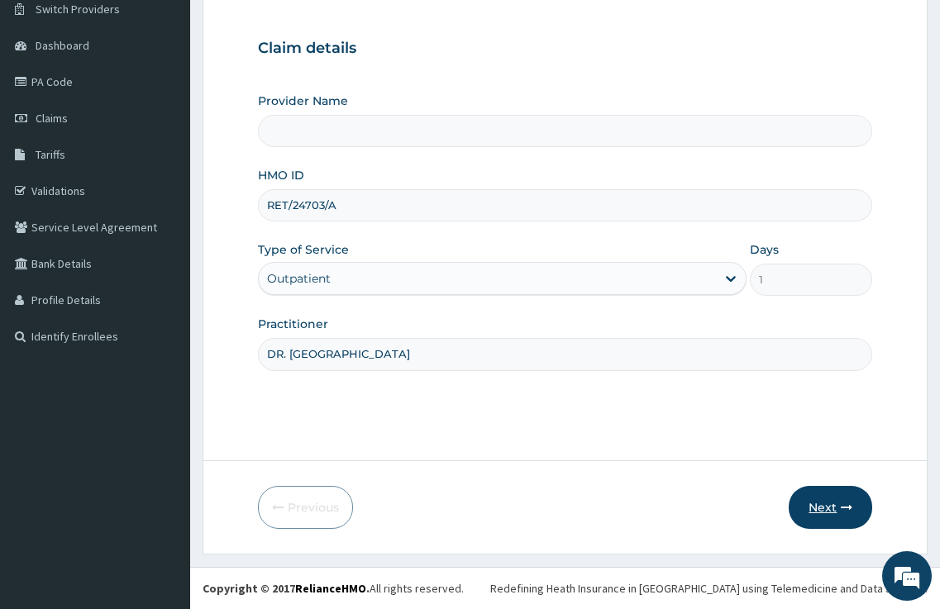
type input "[GEOGRAPHIC_DATA]"
click at [819, 509] on button "Next" at bounding box center [829, 507] width 83 height 43
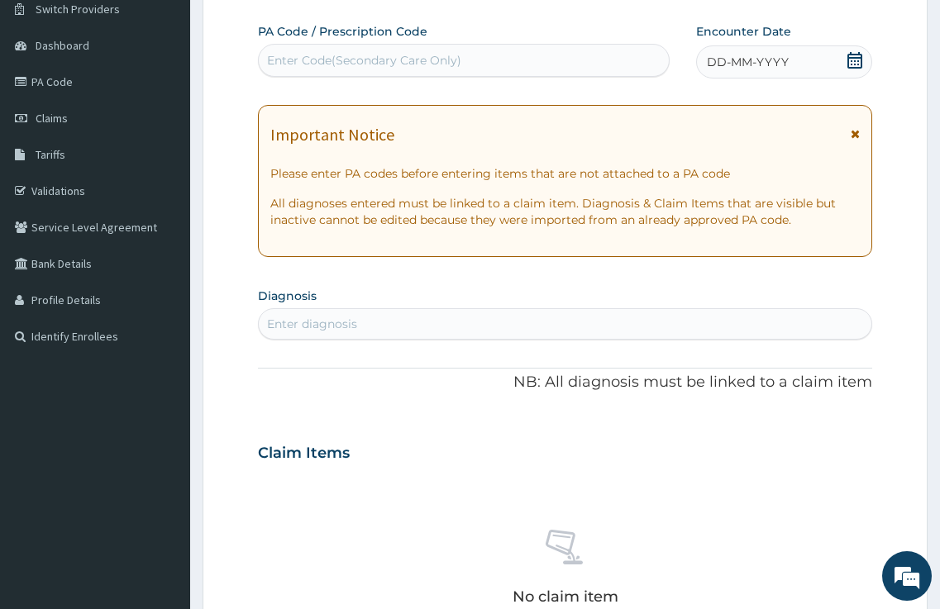
click at [310, 69] on div "Enter Code(Secondary Care Only)" at bounding box center [364, 60] width 194 height 17
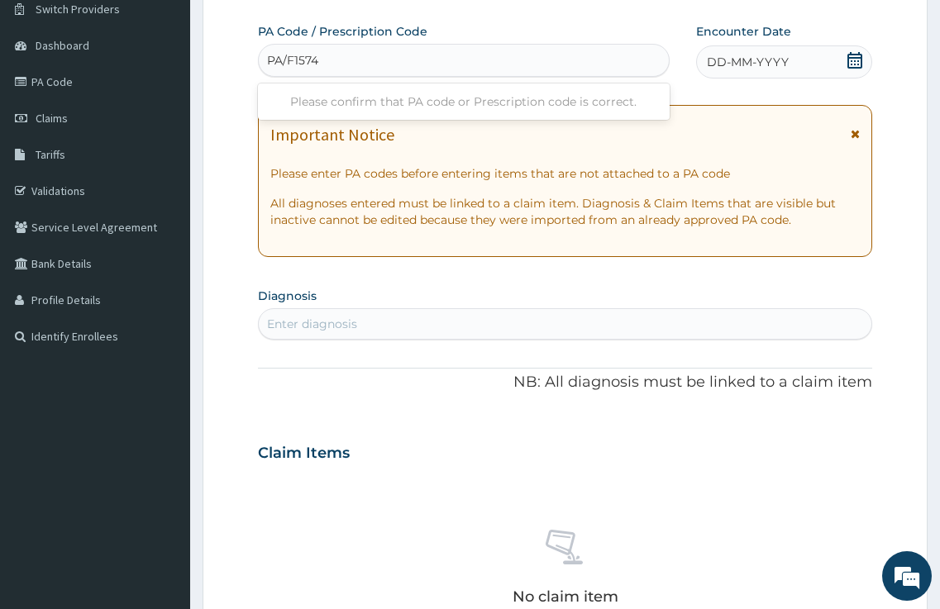
type input "PA/F1574A"
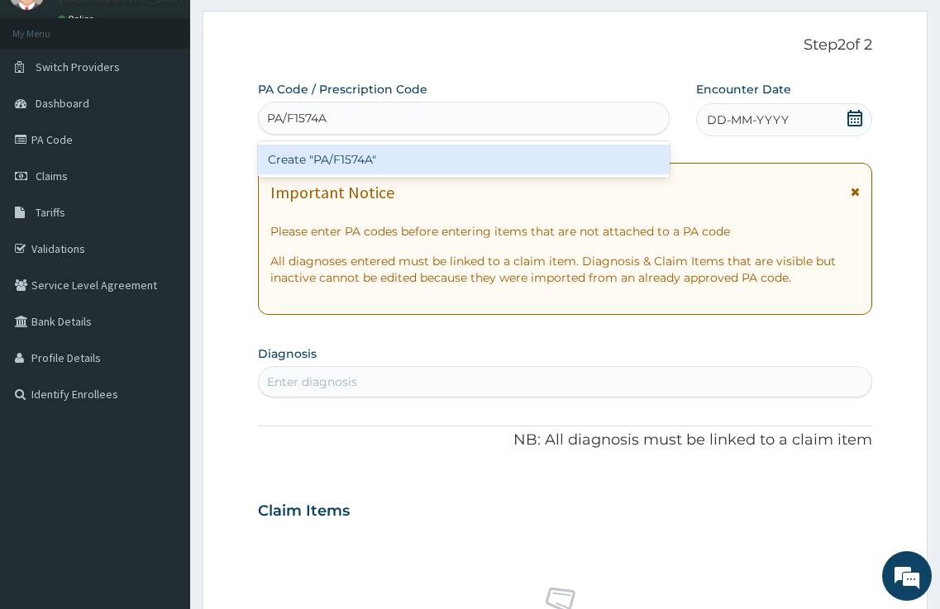
scroll to position [52, 0]
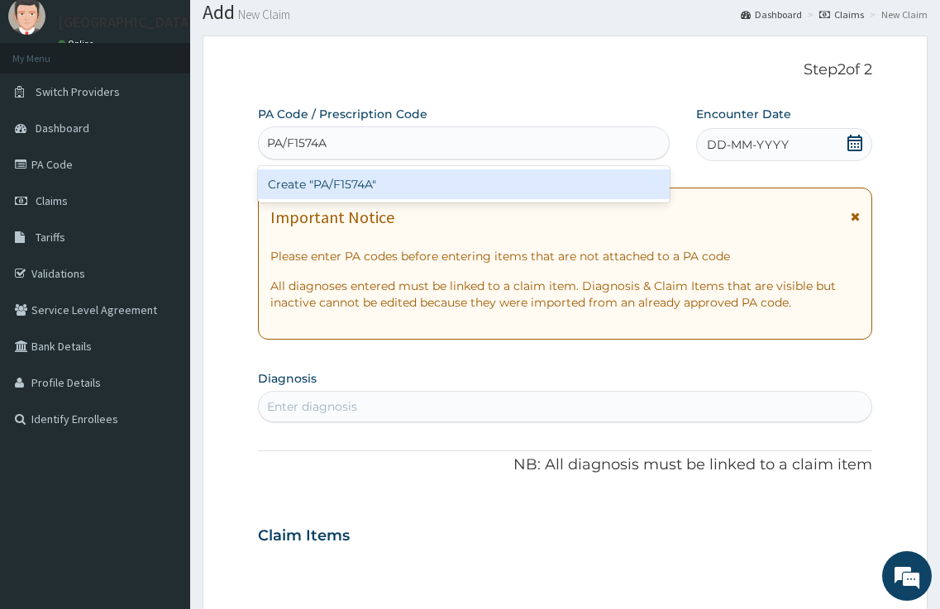
click at [362, 186] on div "Create "PA/F1574A"" at bounding box center [464, 184] width 412 height 30
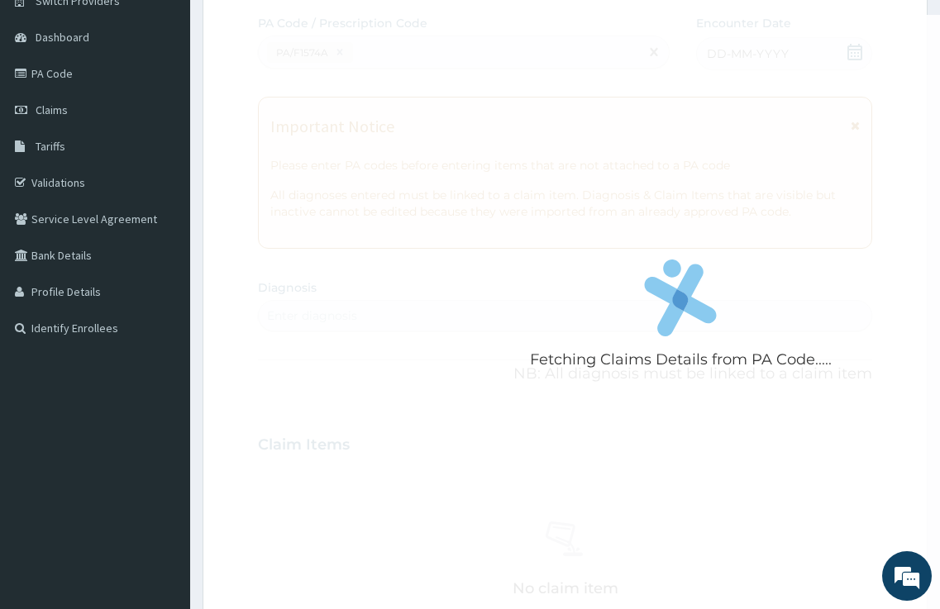
scroll to position [0, 0]
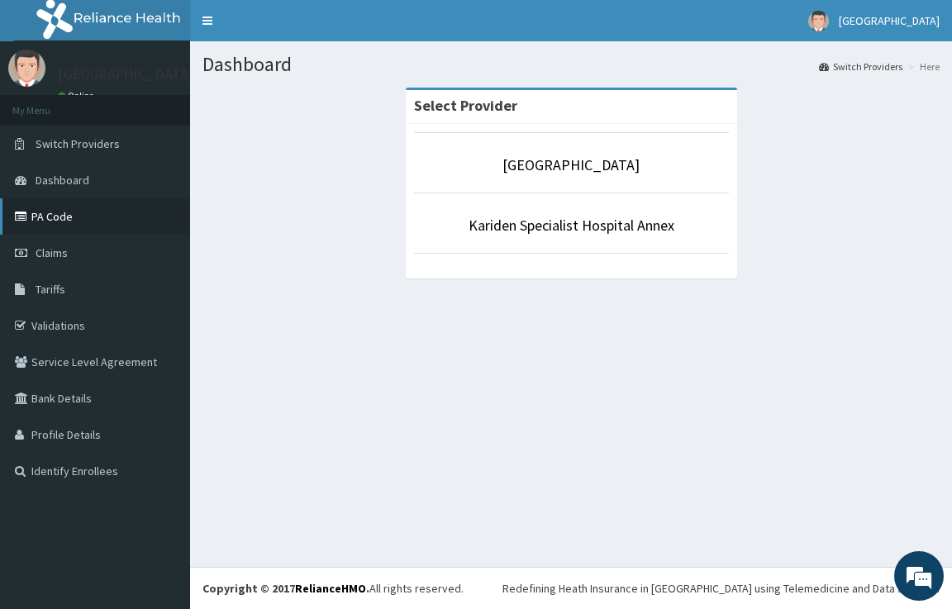
click at [62, 224] on link "PA Code" at bounding box center [95, 216] width 190 height 36
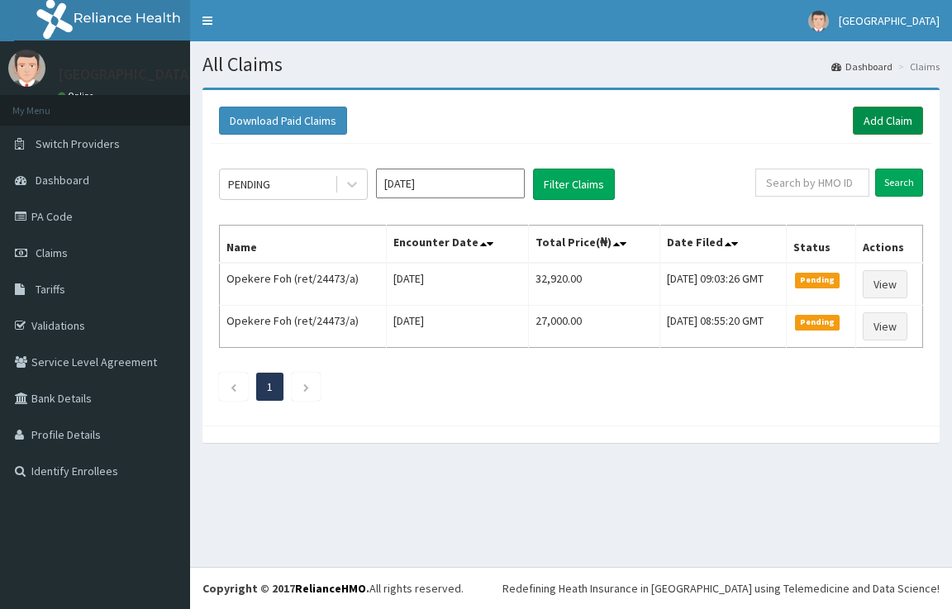
click at [868, 128] on link "Add Claim" at bounding box center [888, 121] width 70 height 28
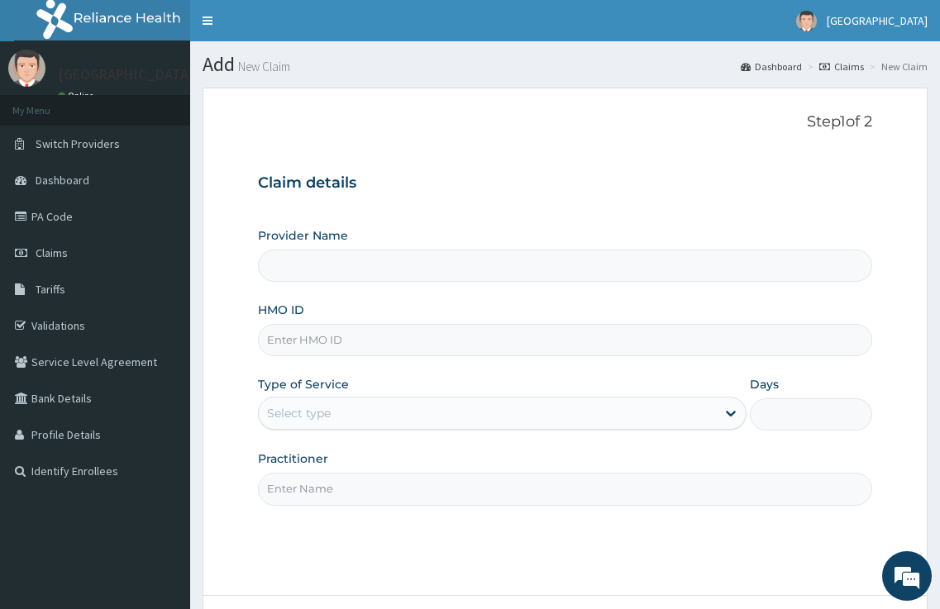
click at [319, 344] on input "HMO ID" at bounding box center [565, 340] width 615 height 32
type input "[GEOGRAPHIC_DATA]"
paste input "RET/24703/A"
type input "RET/24703/A"
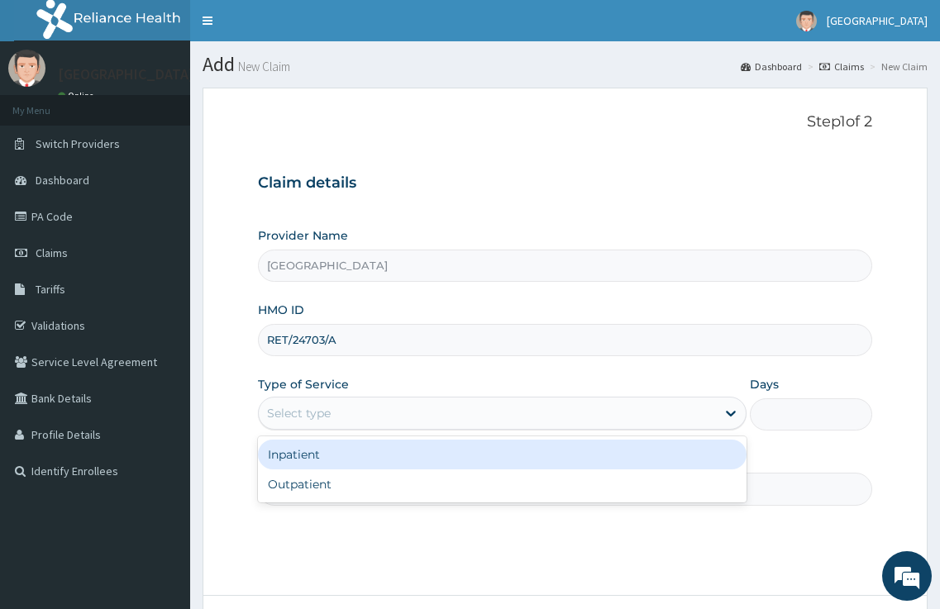
click at [711, 407] on div "Select type" at bounding box center [488, 413] width 458 height 26
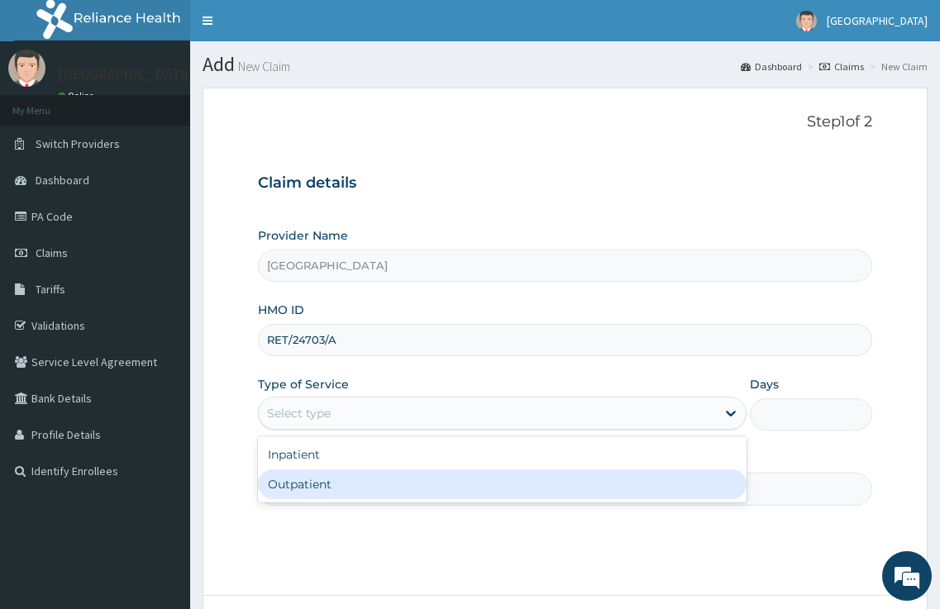
click at [564, 476] on div "Outpatient" at bounding box center [502, 484] width 489 height 30
type input "1"
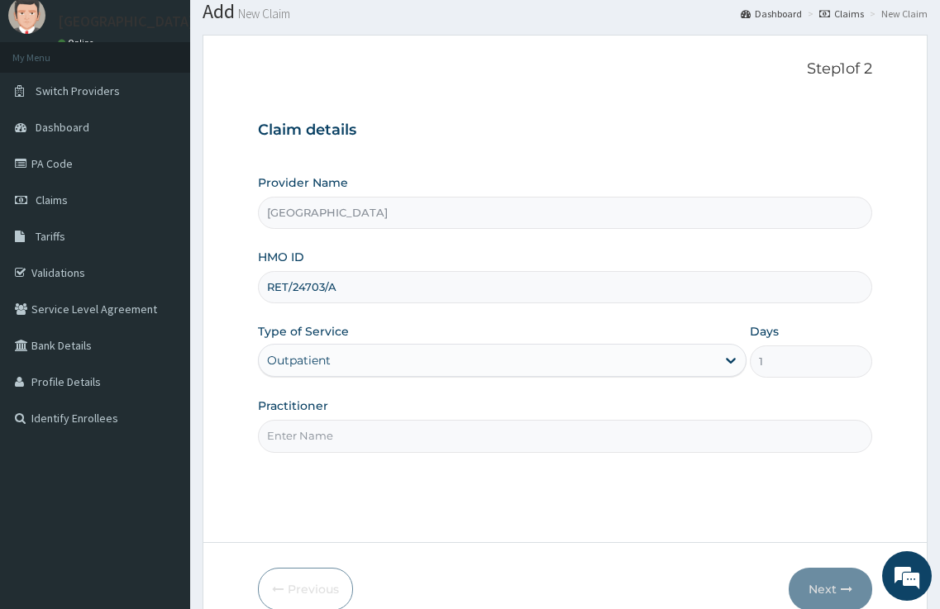
scroll to position [83, 0]
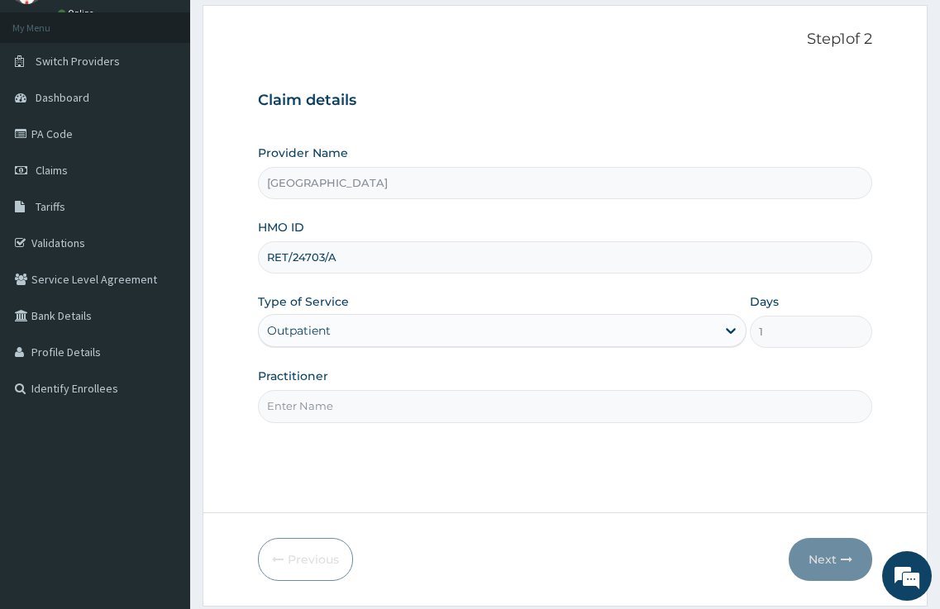
click at [505, 406] on input "Practitioner" at bounding box center [565, 406] width 615 height 32
type input "DR. KARIBA"
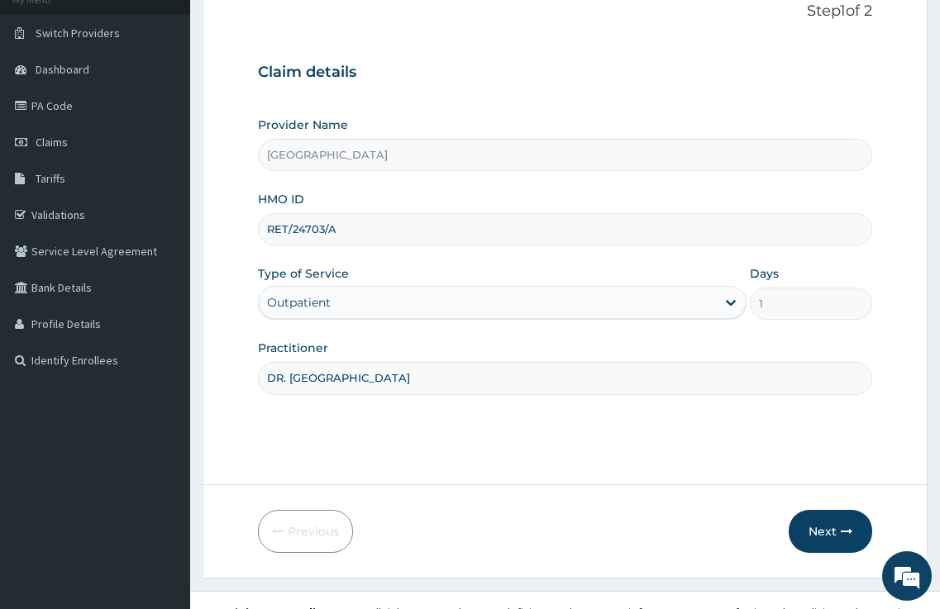
scroll to position [135, 0]
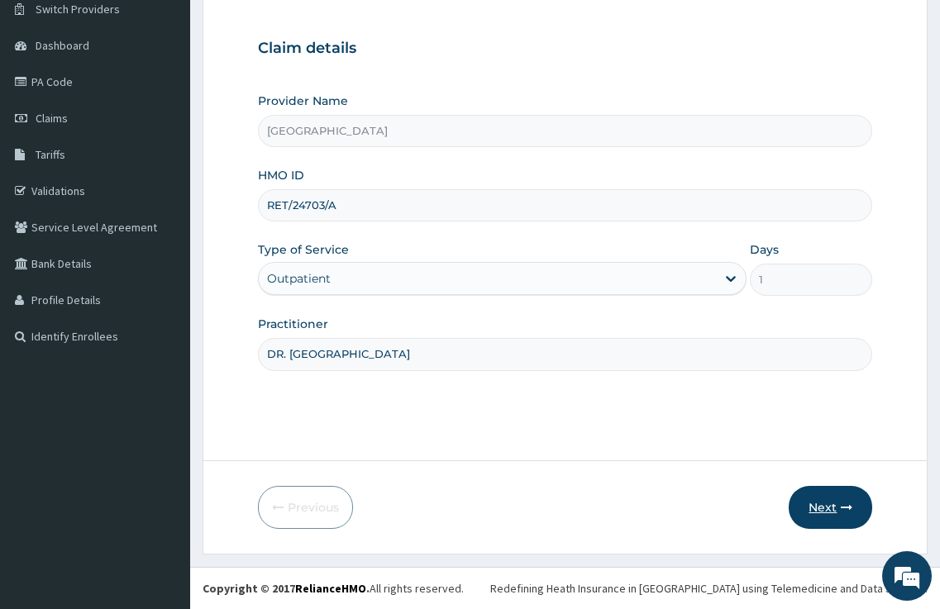
click at [821, 501] on button "Next" at bounding box center [829, 507] width 83 height 43
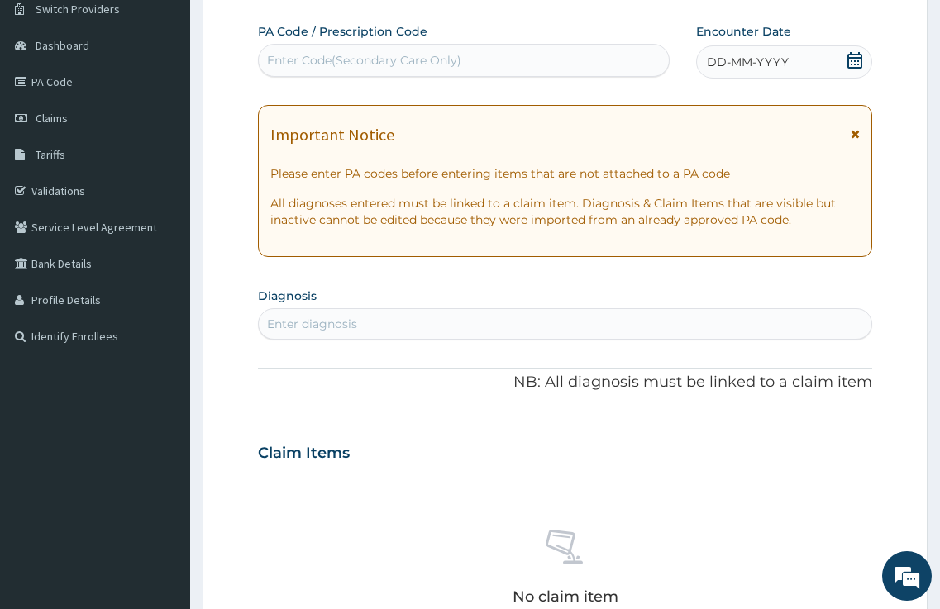
click at [310, 63] on div "Enter Code(Secondary Care Only)" at bounding box center [364, 60] width 194 height 17
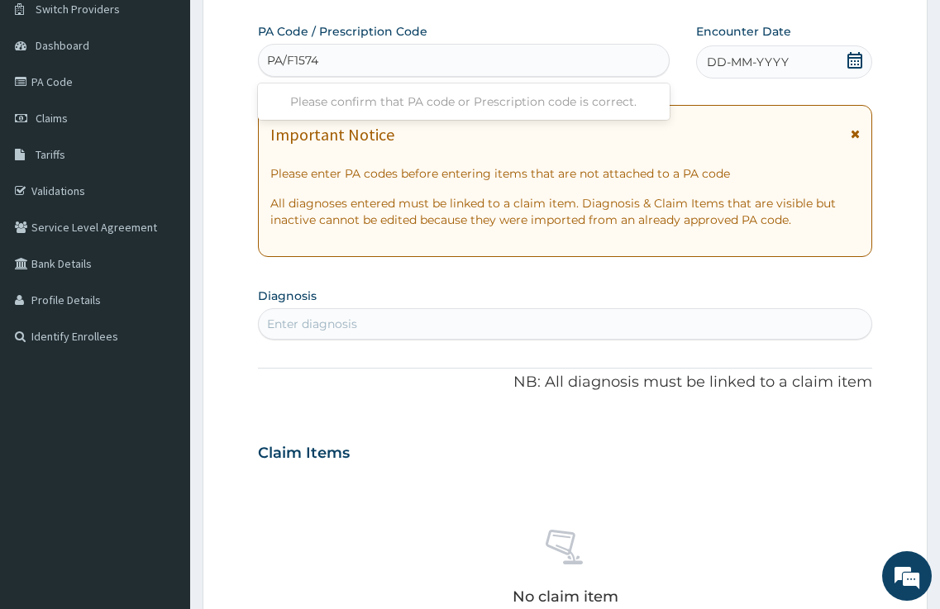
type input "PA/F1574A"
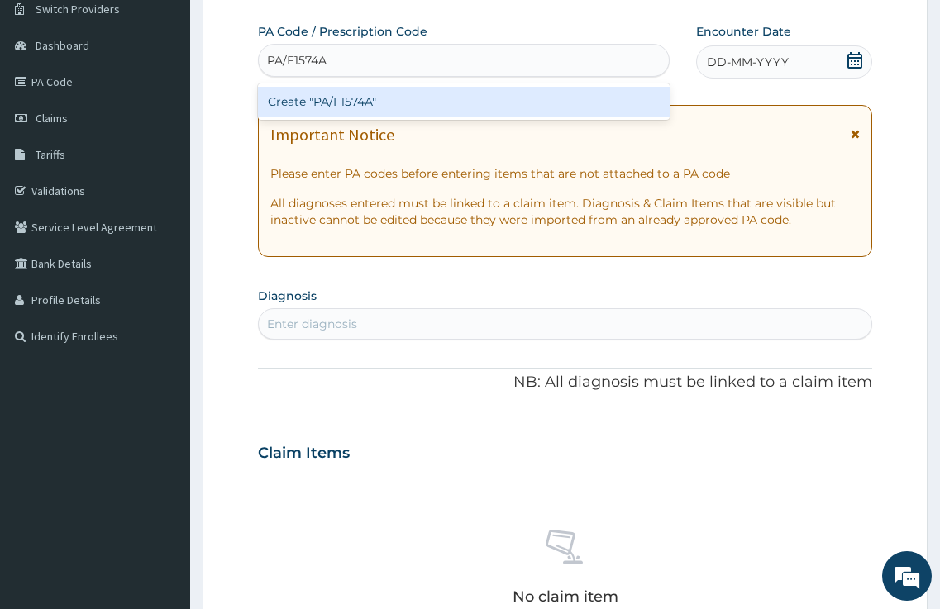
click at [496, 112] on div "Create "PA/F1574A"" at bounding box center [464, 102] width 412 height 30
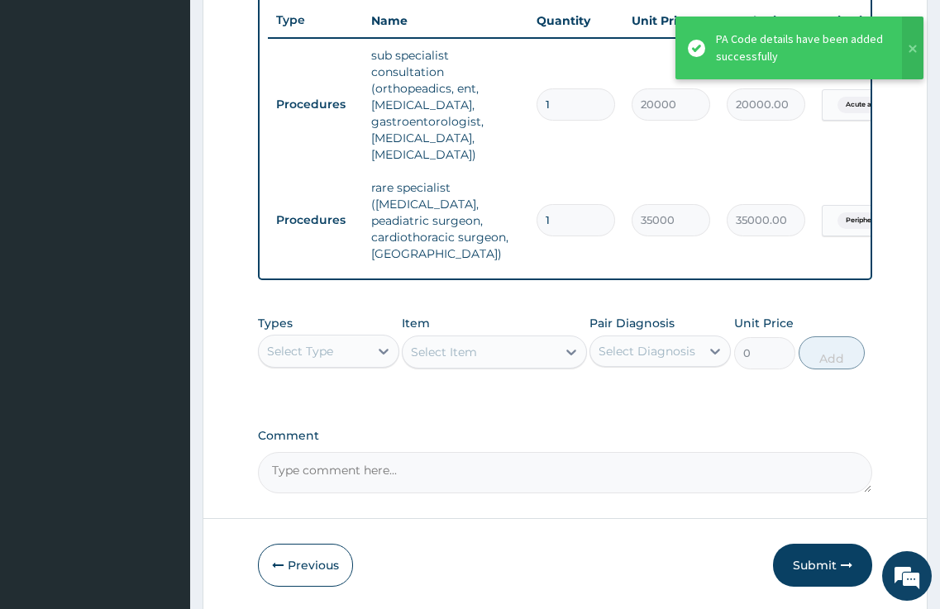
scroll to position [658, 0]
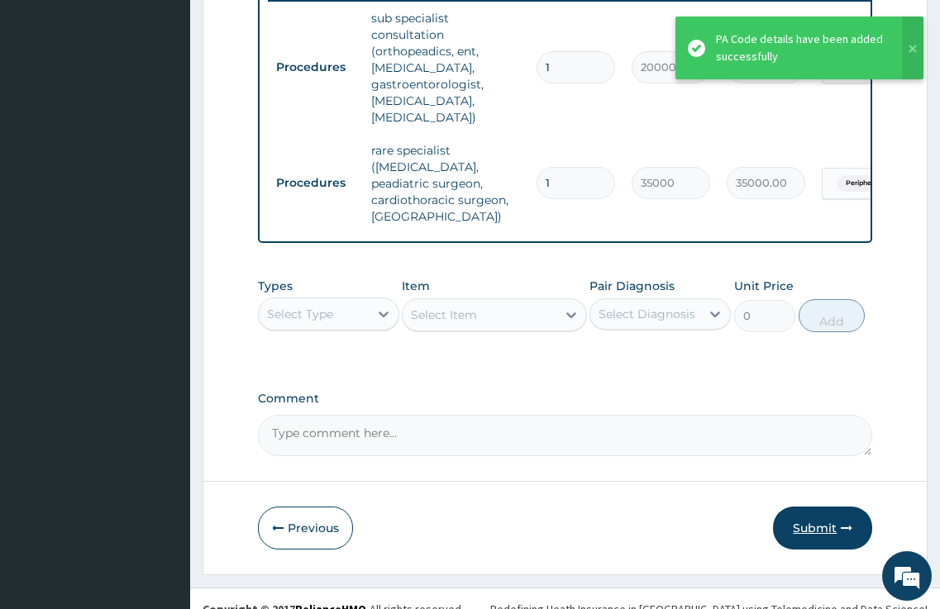
click at [815, 509] on button "Submit" at bounding box center [822, 528] width 99 height 43
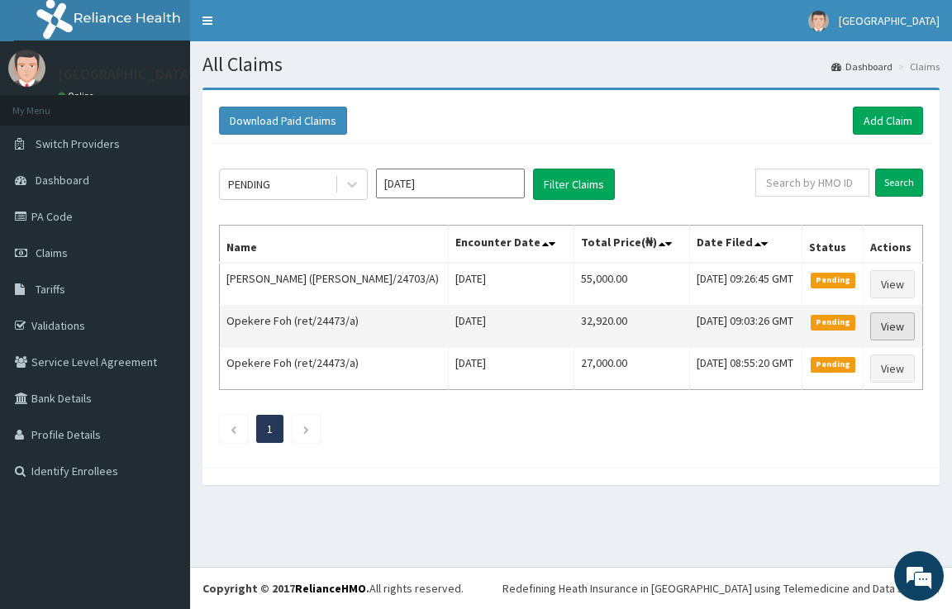
click at [884, 331] on link "View" at bounding box center [892, 326] width 45 height 28
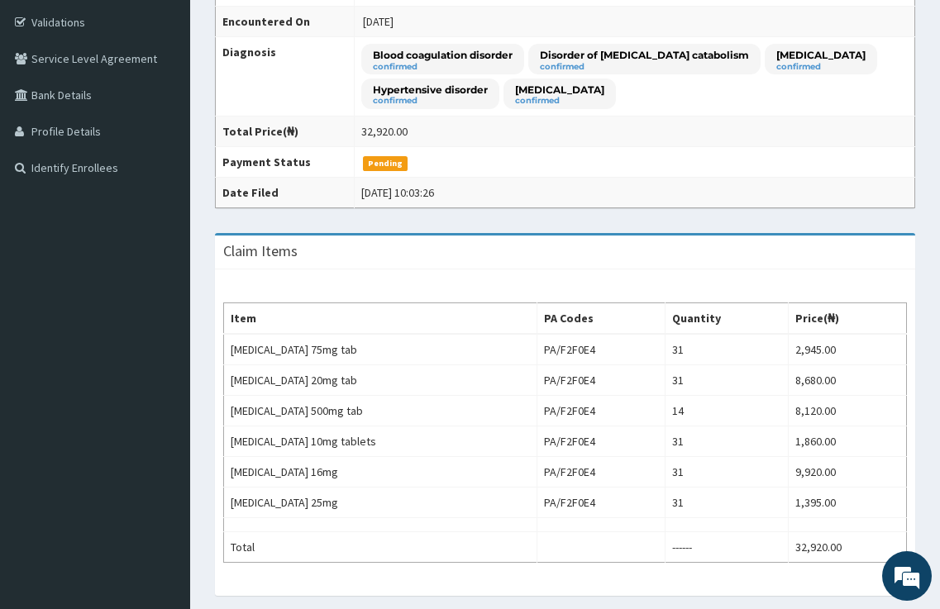
scroll to position [294, 0]
